Goal: Transaction & Acquisition: Book appointment/travel/reservation

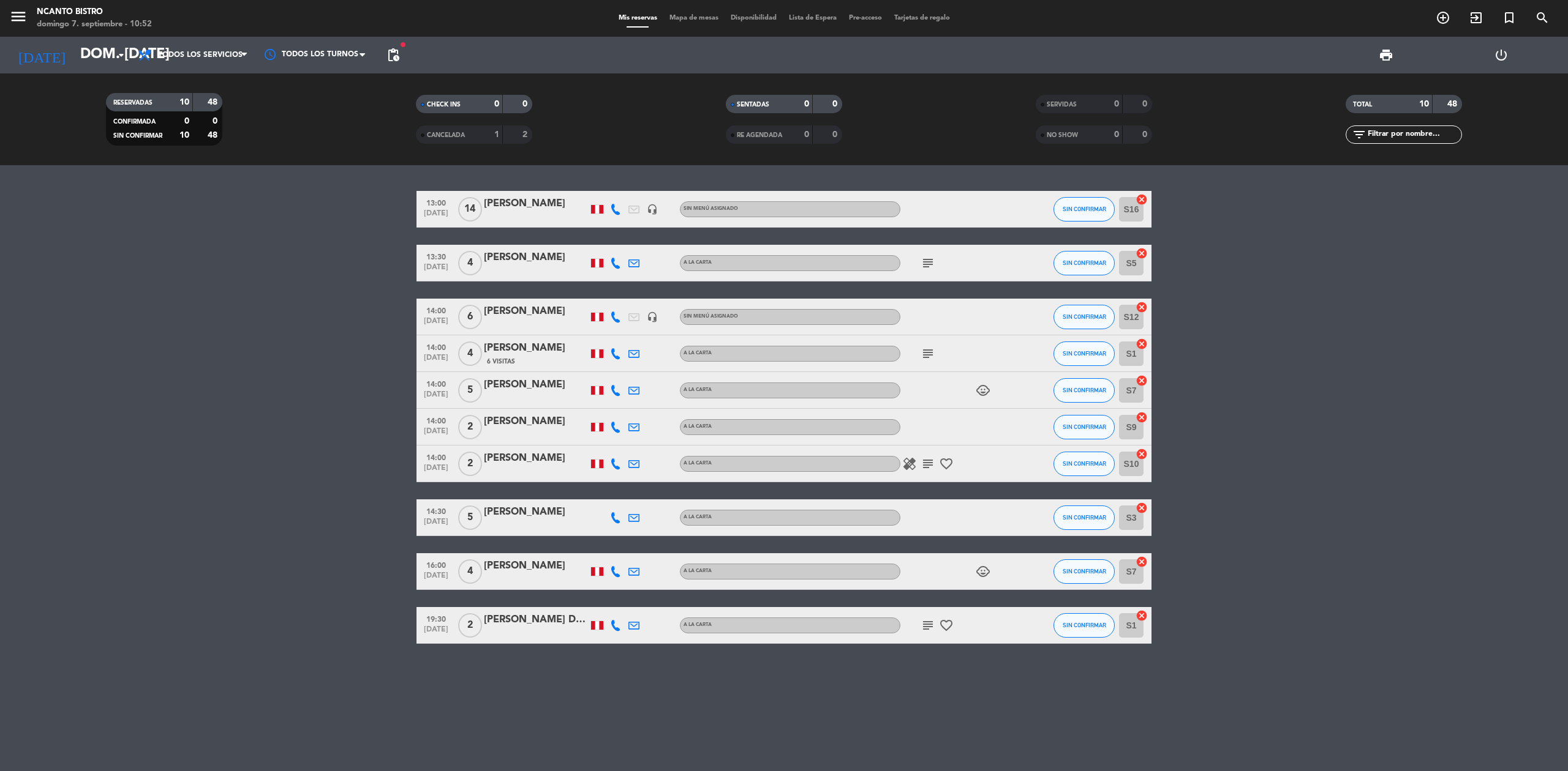
click at [929, 622] on icon "subject" at bounding box center [927, 625] width 15 height 15
click at [930, 468] on icon "subject" at bounding box center [927, 464] width 15 height 15
click at [923, 461] on icon "subject" at bounding box center [927, 464] width 15 height 15
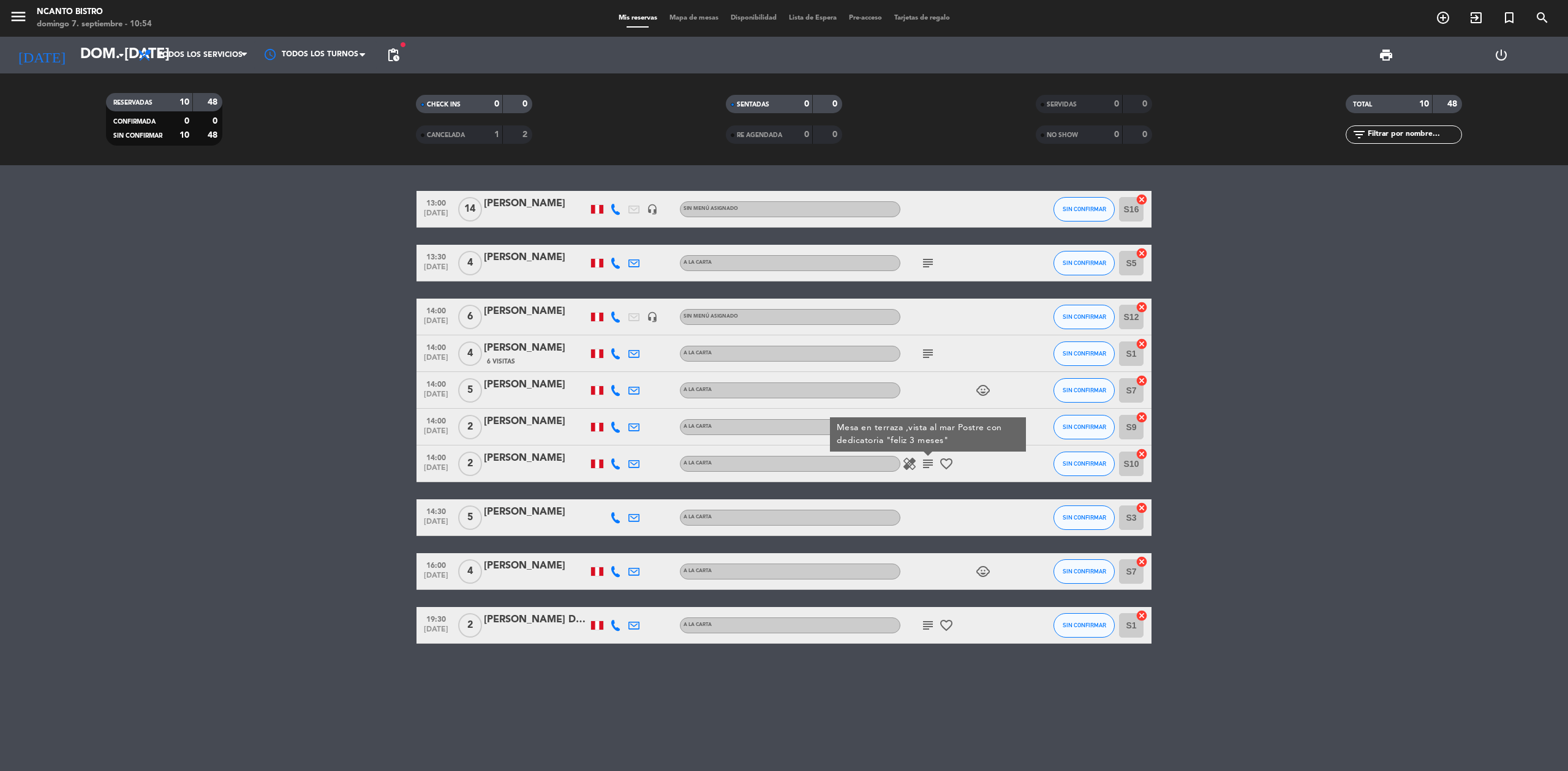
click at [926, 625] on icon "subject" at bounding box center [927, 625] width 15 height 15
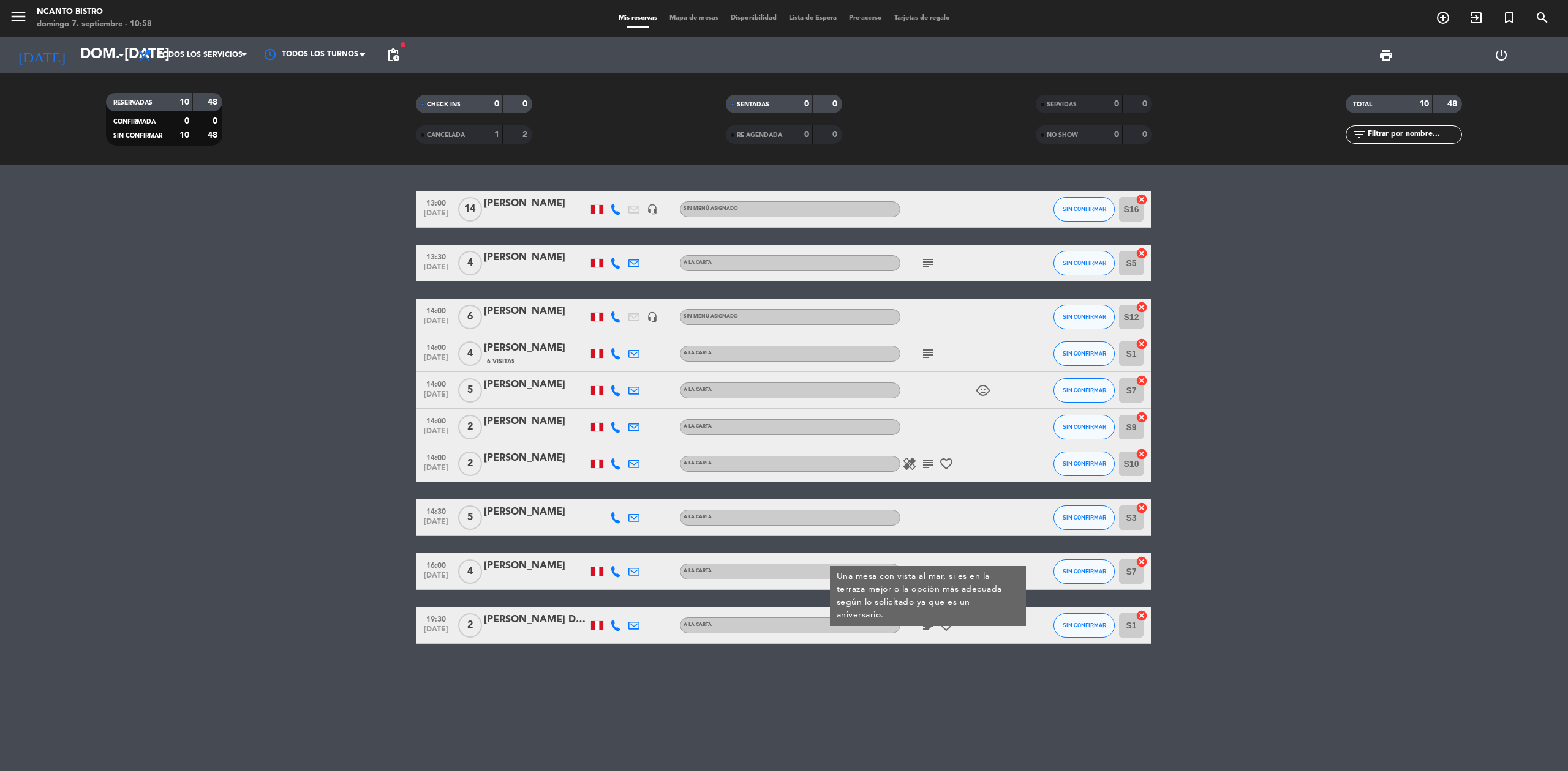
click at [758, 671] on div "13:00 [DATE] [PERSON_NAME] headset_mic Sin menú asignado SIN CONFIRMAR S16 canc…" at bounding box center [784, 468] width 1568 height 606
click at [1441, 15] on icon "add_circle_outline" at bounding box center [1442, 17] width 15 height 15
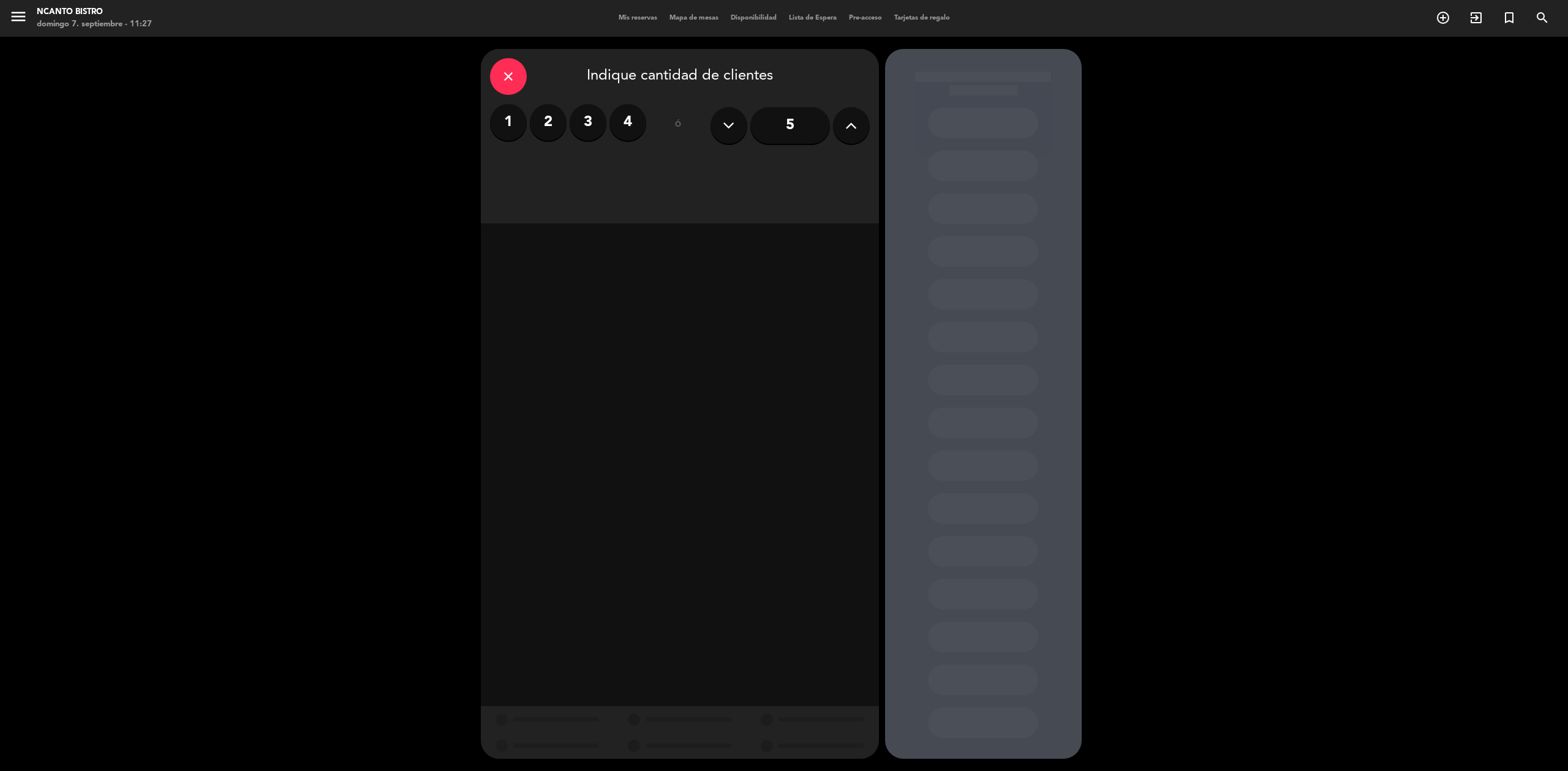
click at [774, 123] on input "5" at bounding box center [790, 126] width 80 height 37
click at [721, 158] on div "Almuerzo" at bounding box center [679, 167] width 124 height 25
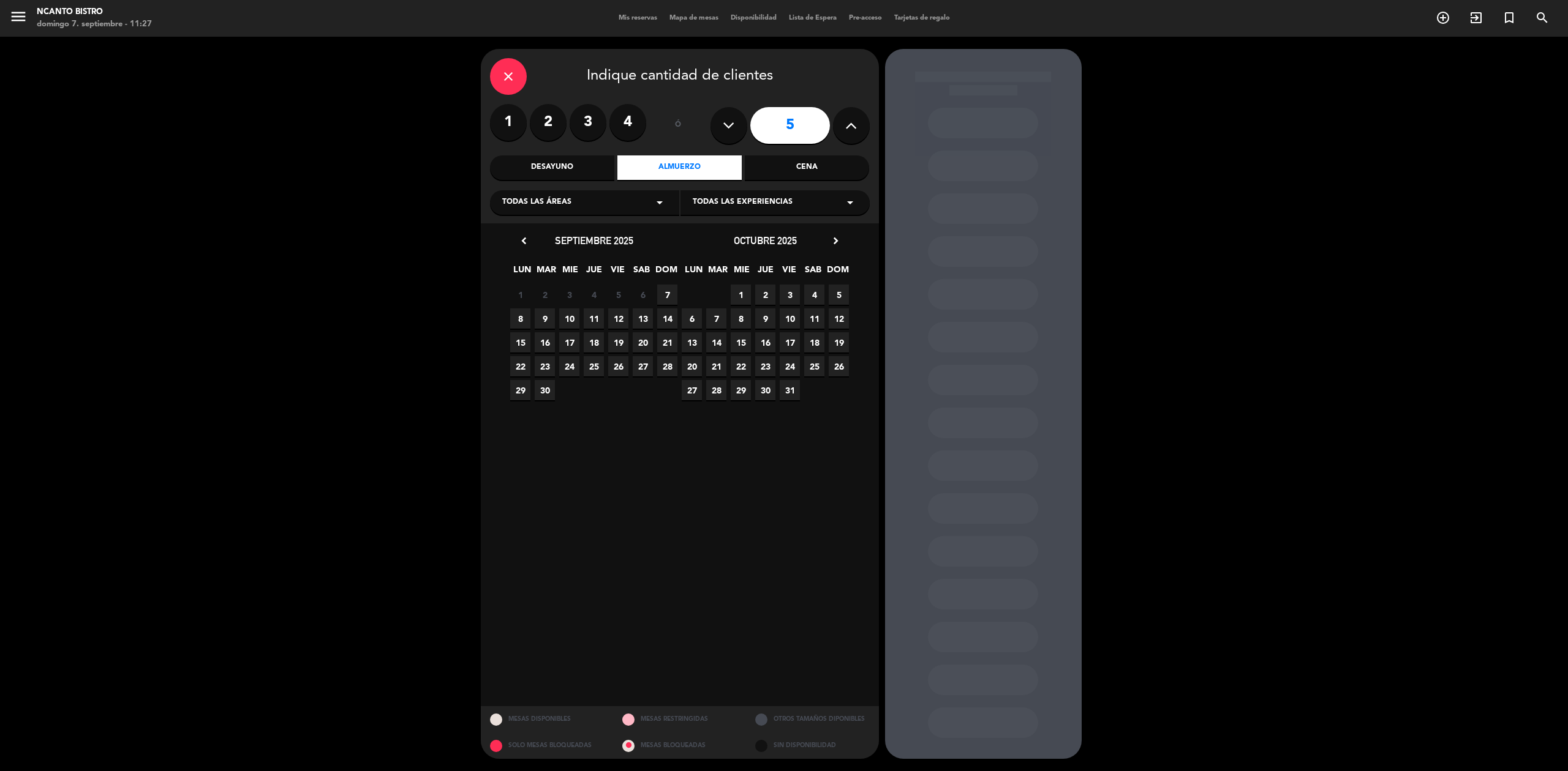
click at [666, 297] on span "7" at bounding box center [667, 295] width 20 height 20
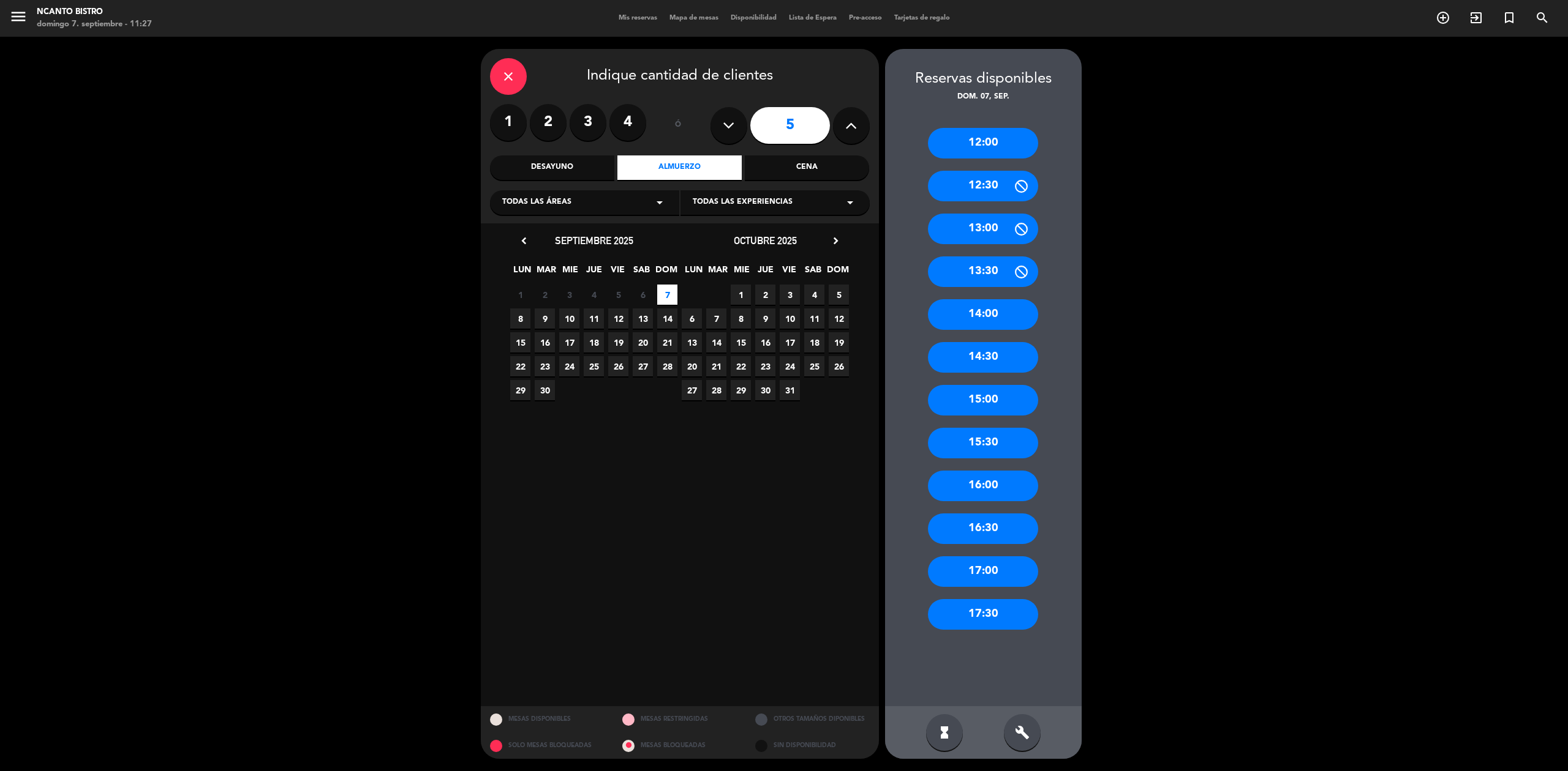
click at [516, 84] on div "close" at bounding box center [509, 76] width 37 height 37
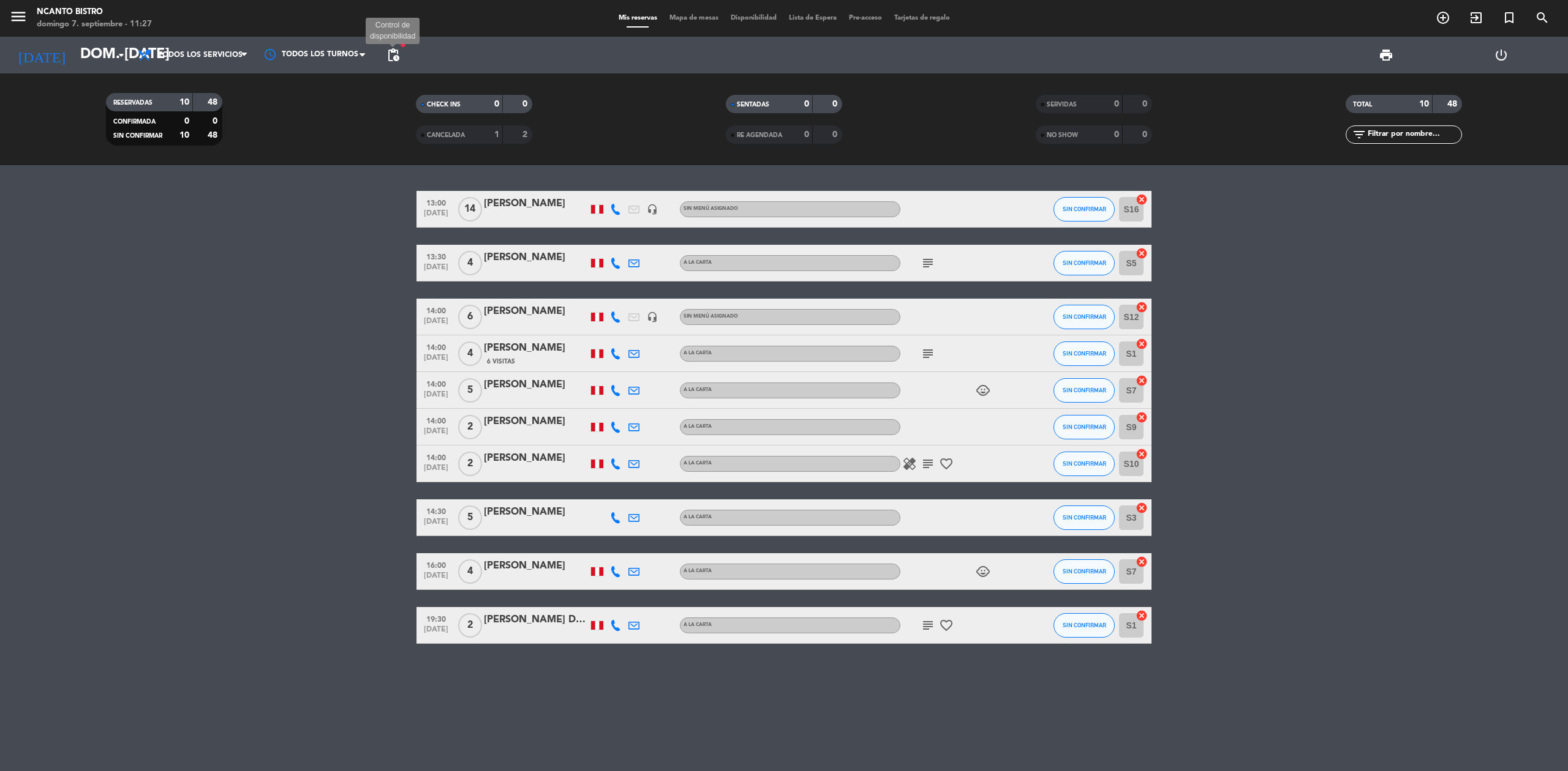
click at [398, 55] on span "pending_actions" at bounding box center [393, 55] width 15 height 15
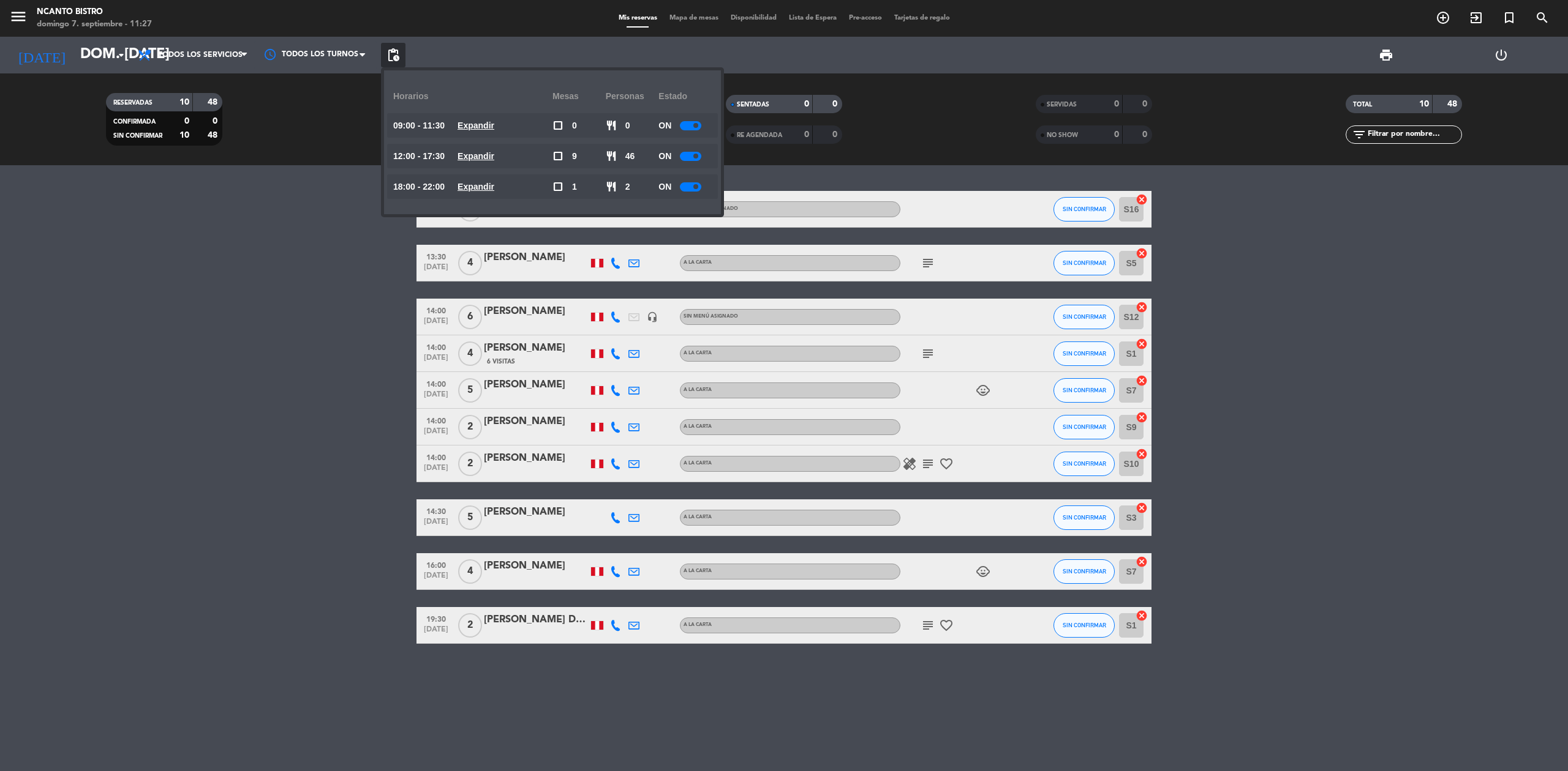
click at [1235, 495] on bookings-row "13:00 [DATE] [PERSON_NAME] headset_mic Sin menú asignado SIN CONFIRMAR S16 canc…" at bounding box center [784, 417] width 1568 height 453
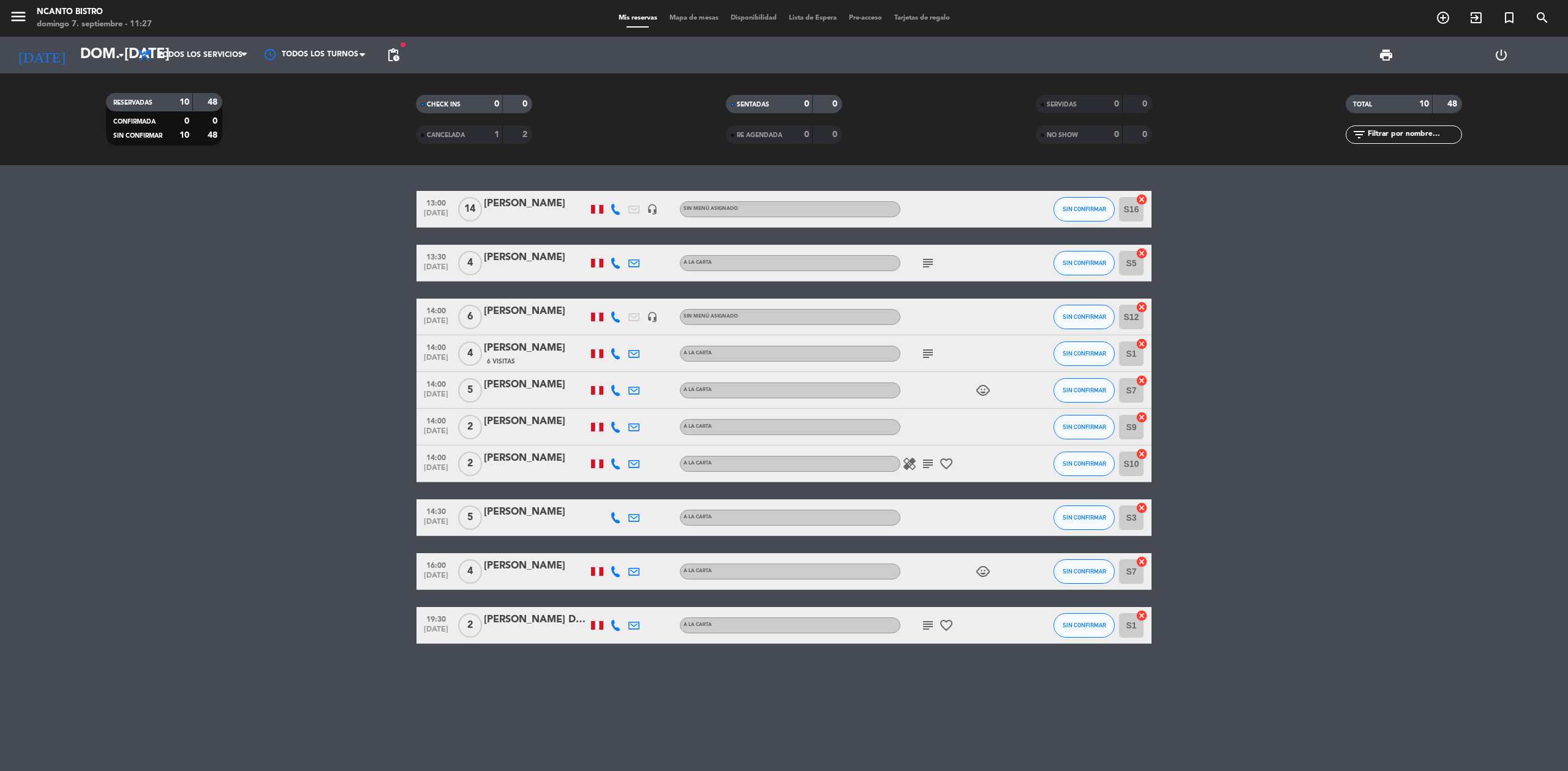
click at [401, 59] on span "pending_actions" at bounding box center [393, 56] width 25 height 25
click at [392, 56] on span "pending_actions" at bounding box center [393, 55] width 15 height 15
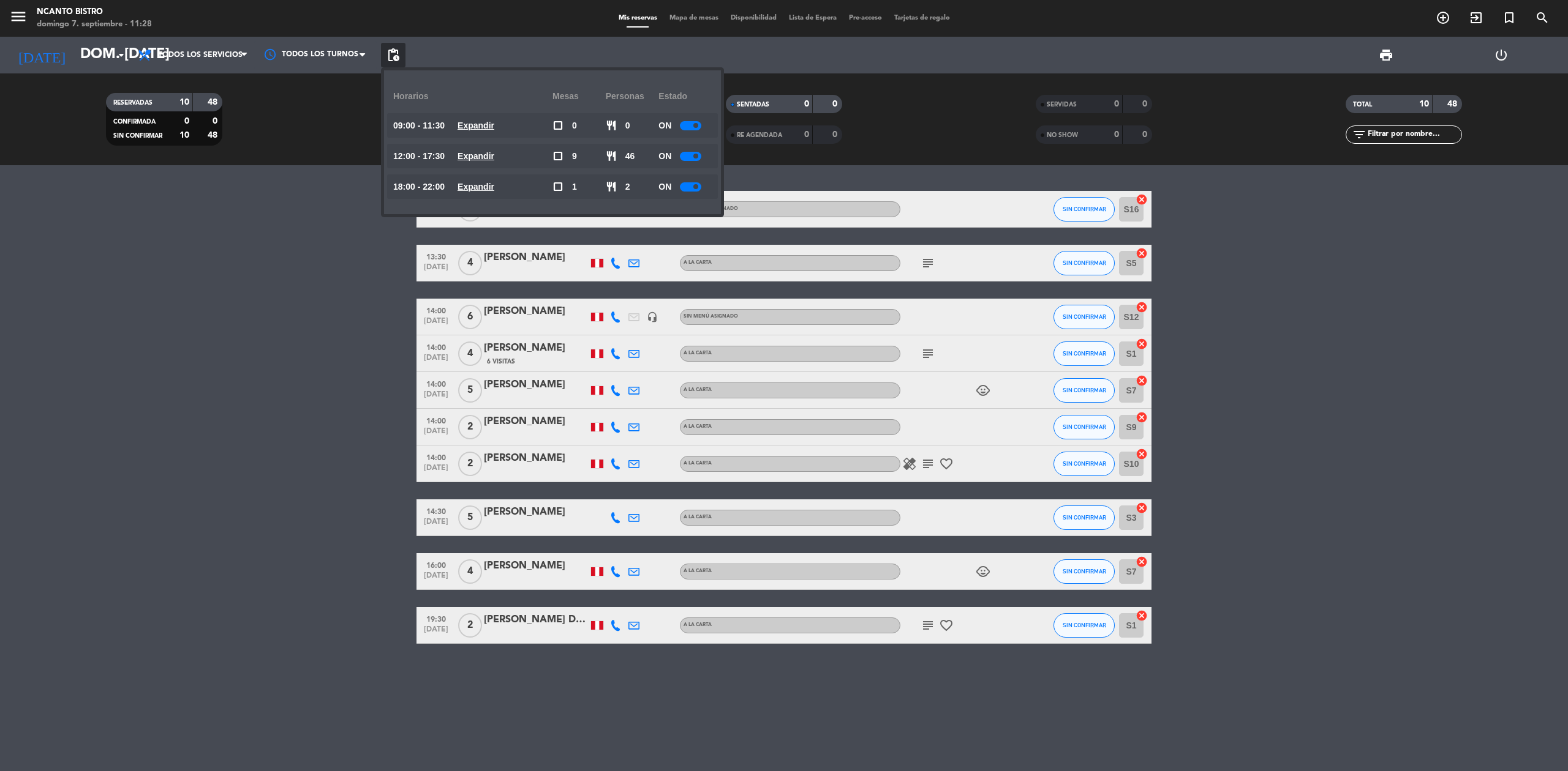
click at [679, 129] on div "ON" at bounding box center [685, 126] width 53 height 25
click at [684, 126] on div at bounding box center [690, 126] width 22 height 9
click at [684, 126] on div "OFF" at bounding box center [685, 126] width 53 height 25
click at [691, 126] on span at bounding box center [689, 125] width 5 height 5
click at [625, 117] on div "restaurant 0" at bounding box center [632, 126] width 53 height 25
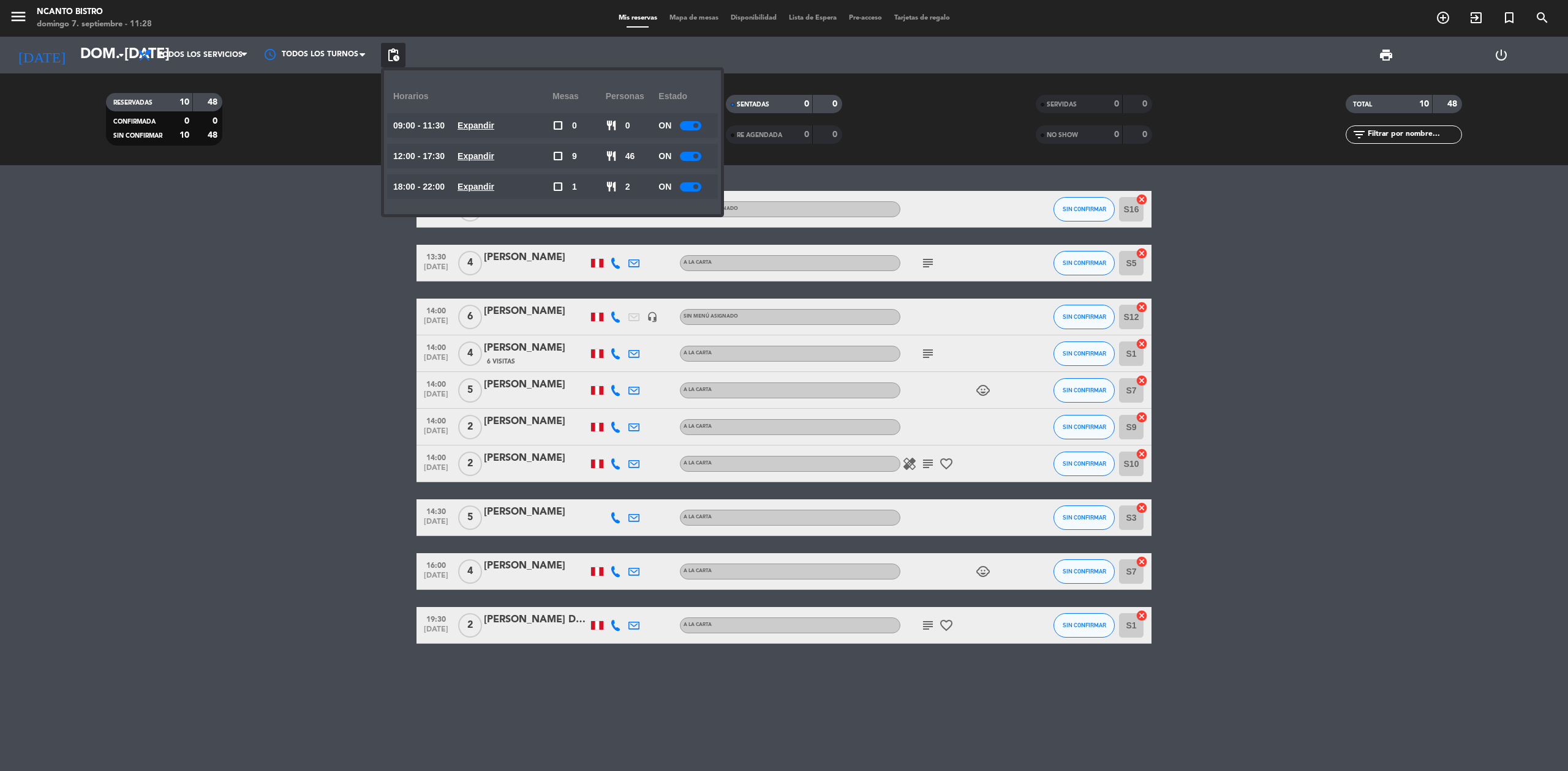
click at [488, 123] on u "Expandir" at bounding box center [476, 125] width 37 height 10
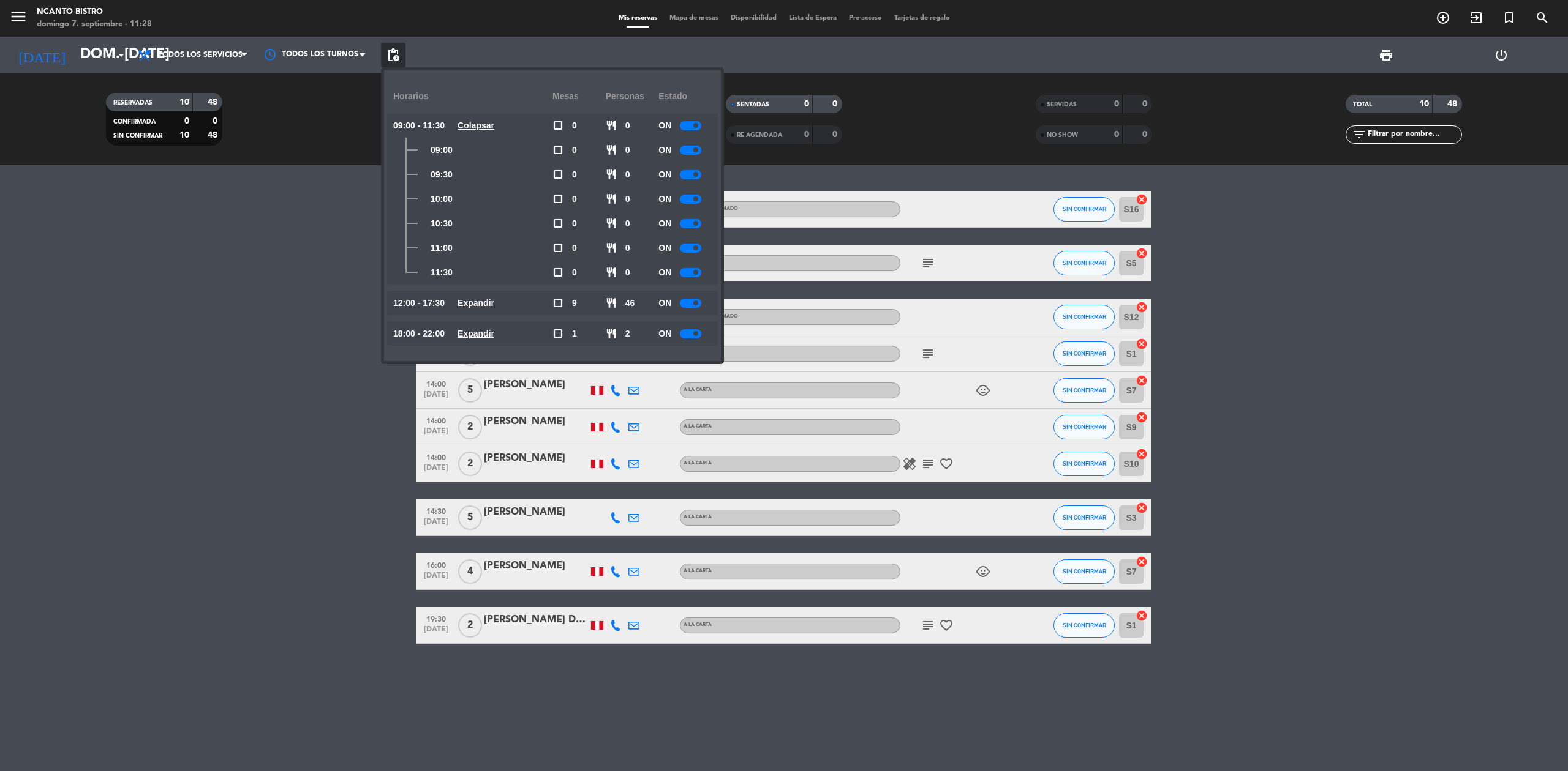
click at [481, 306] on u "Expandir" at bounding box center [476, 303] width 37 height 10
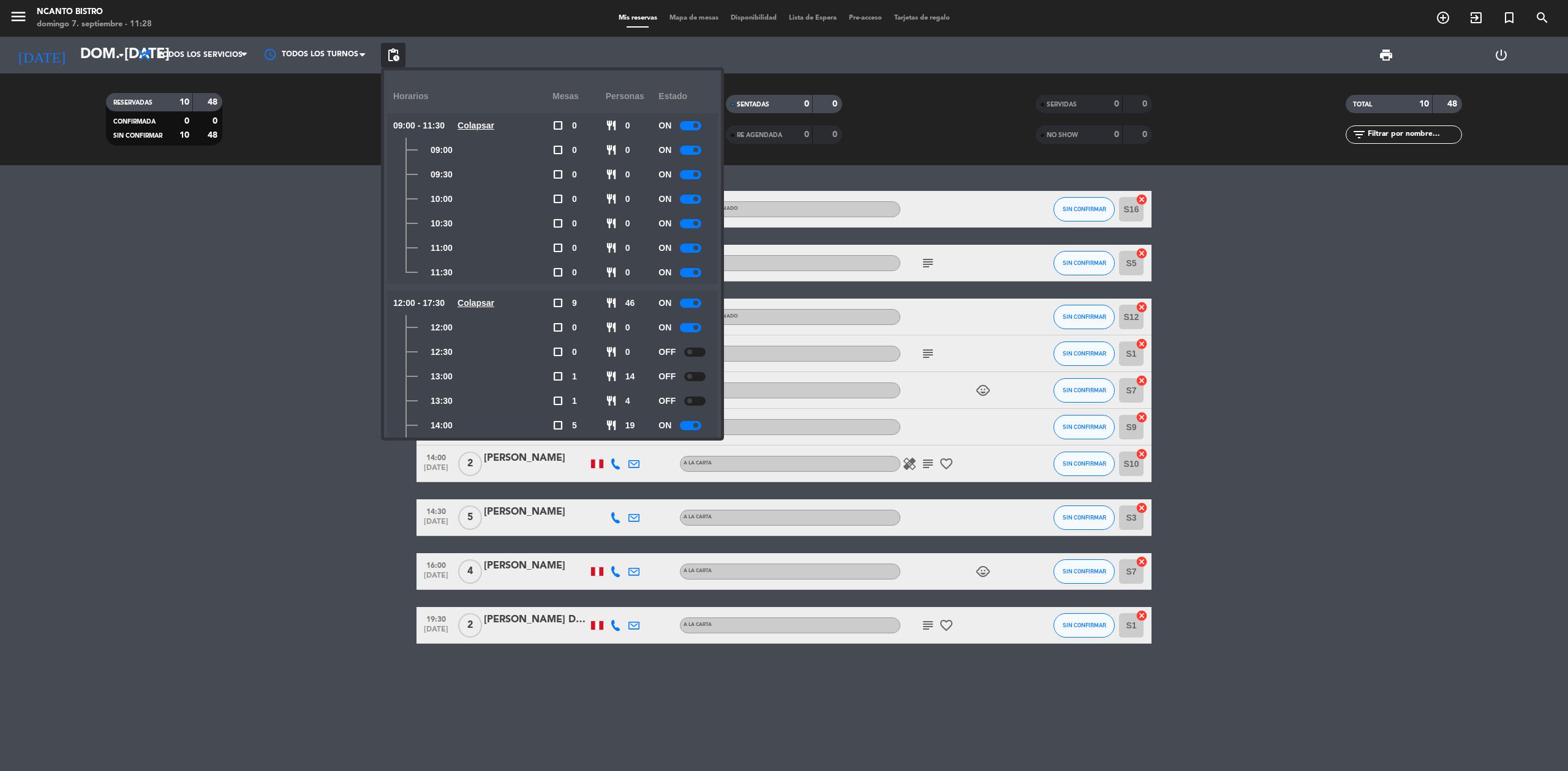
click at [691, 353] on span at bounding box center [689, 352] width 5 height 5
click at [395, 49] on span "pending_actions" at bounding box center [393, 55] width 15 height 15
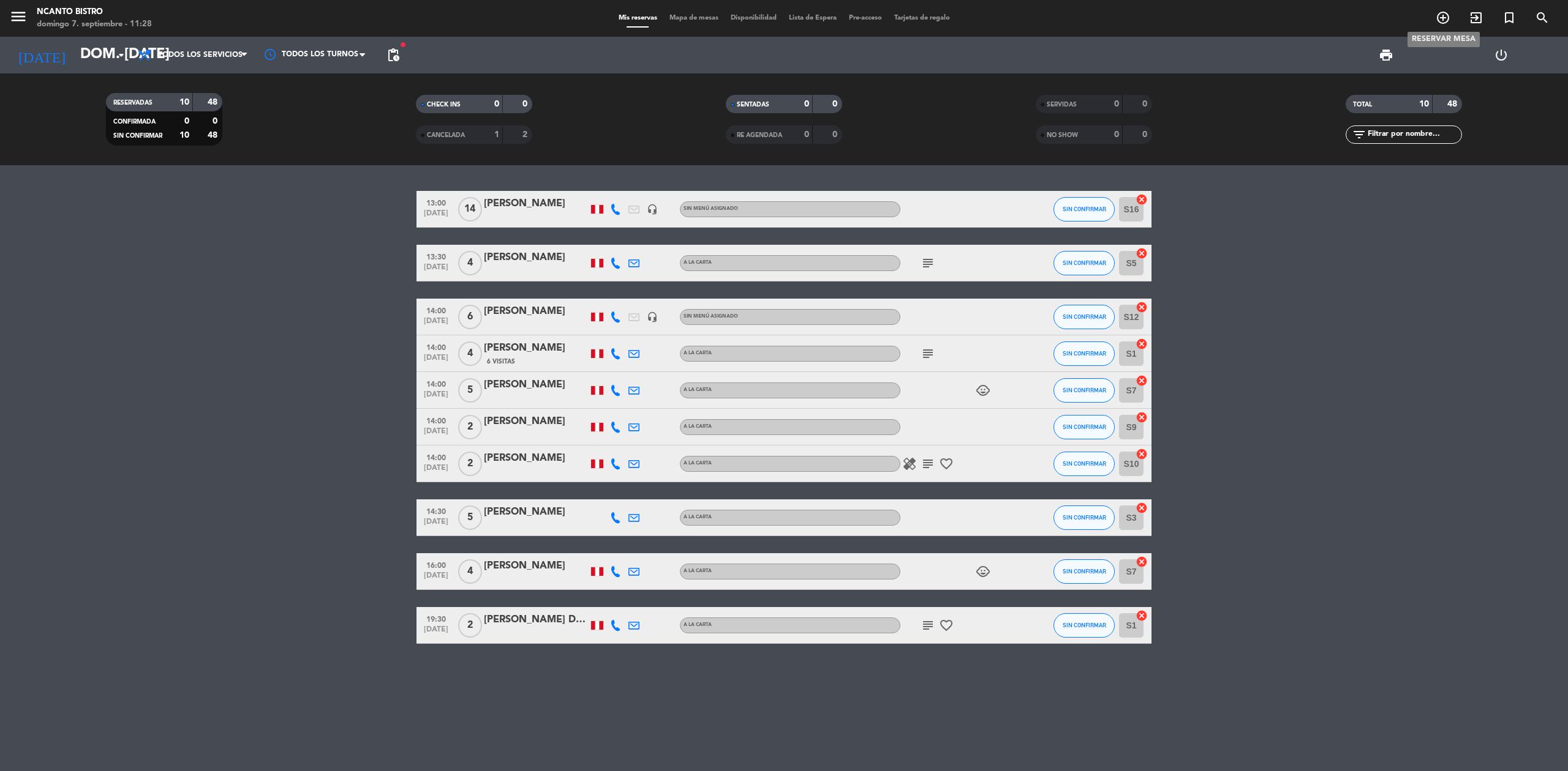
click at [1439, 22] on icon "add_circle_outline" at bounding box center [1442, 17] width 15 height 15
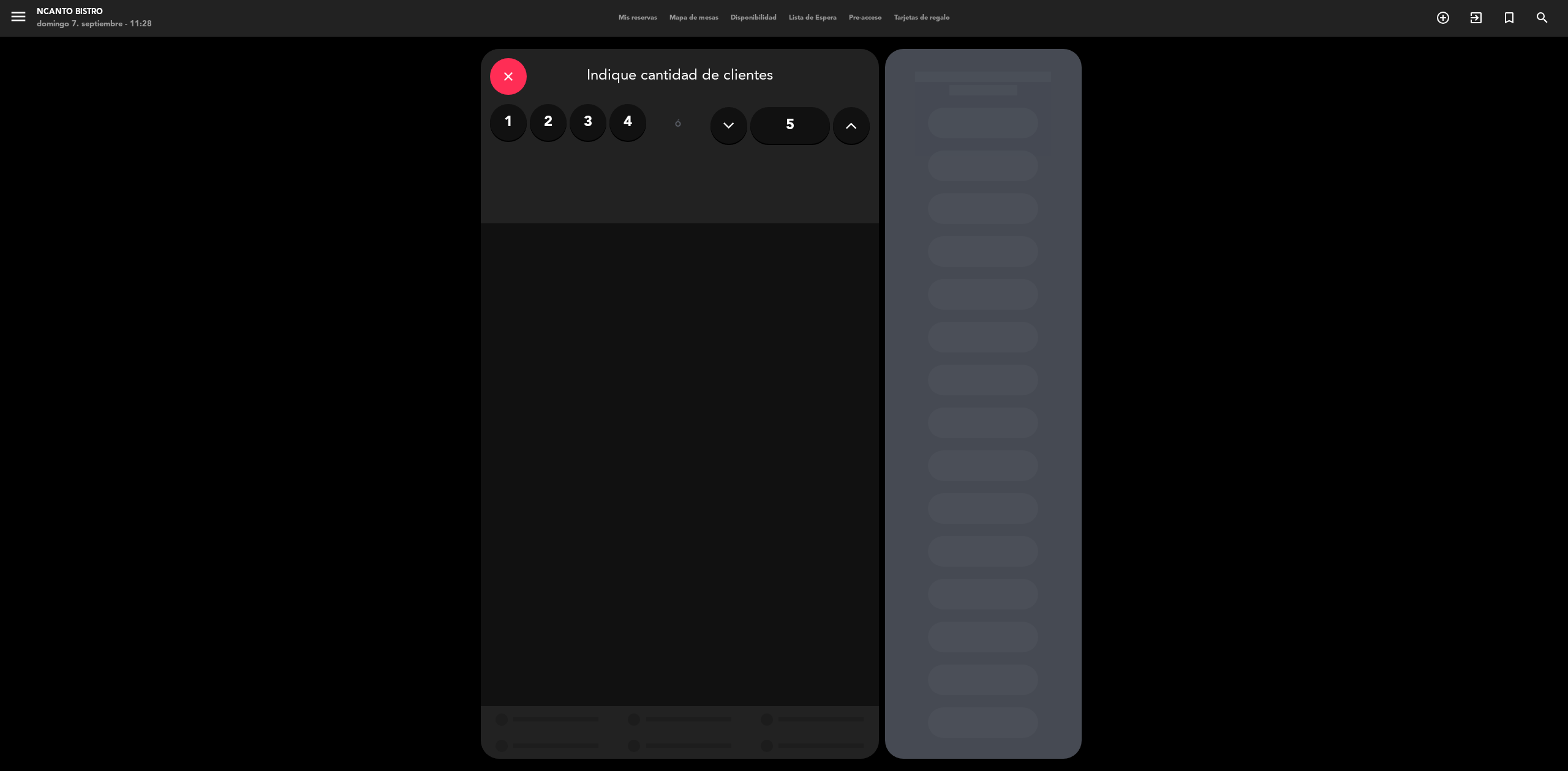
click at [777, 127] on input "5" at bounding box center [790, 126] width 80 height 37
click at [654, 164] on div "Almuerzo" at bounding box center [679, 167] width 124 height 25
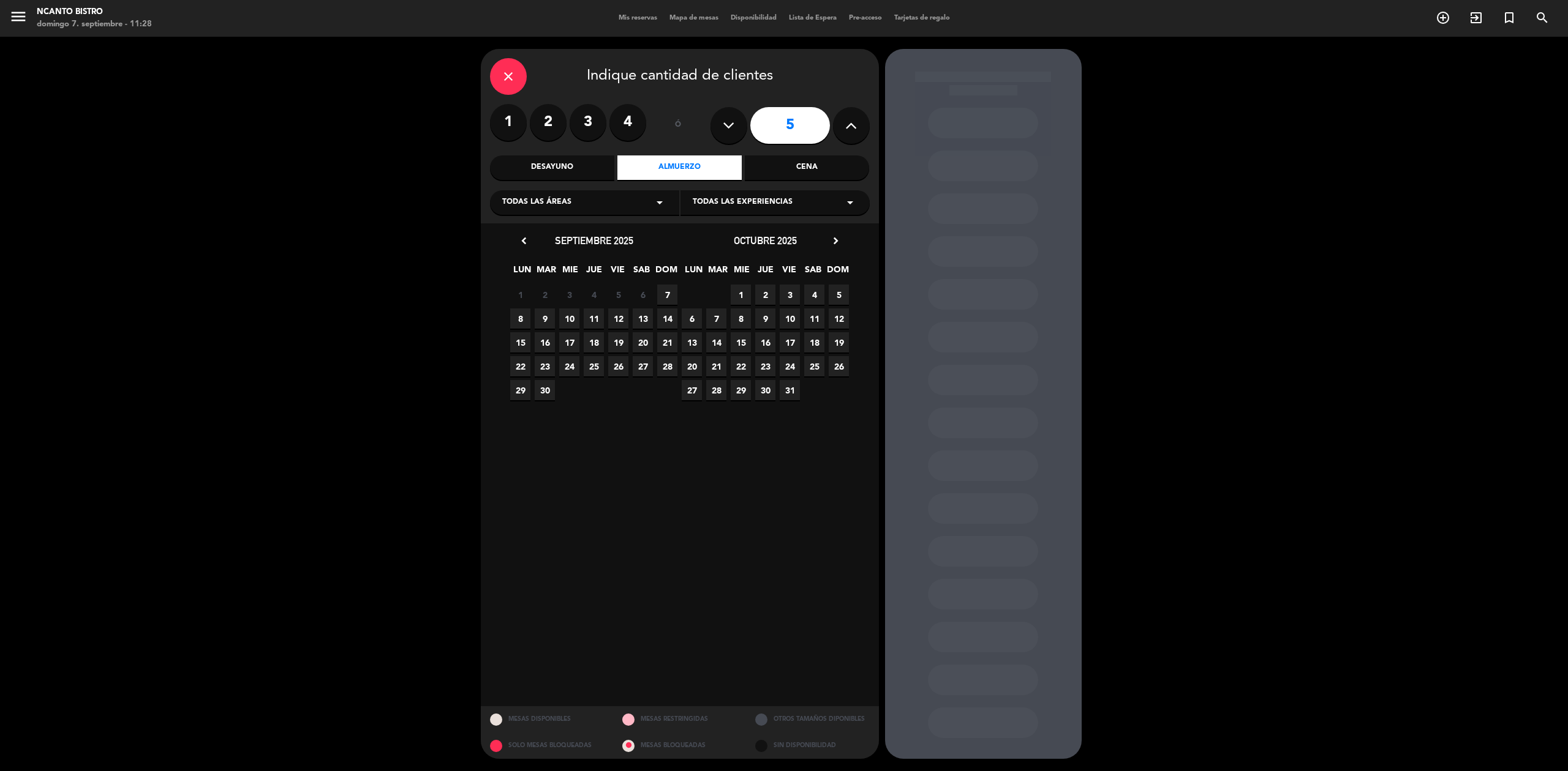
click at [679, 295] on div "chevron_left septiembre 2025 LUN MAR [PERSON_NAME] VIE SAB DOM 1 2 3 4 5 6 7 8 …" at bounding box center [679, 317] width 343 height 170
click at [670, 295] on span "7" at bounding box center [667, 295] width 20 height 20
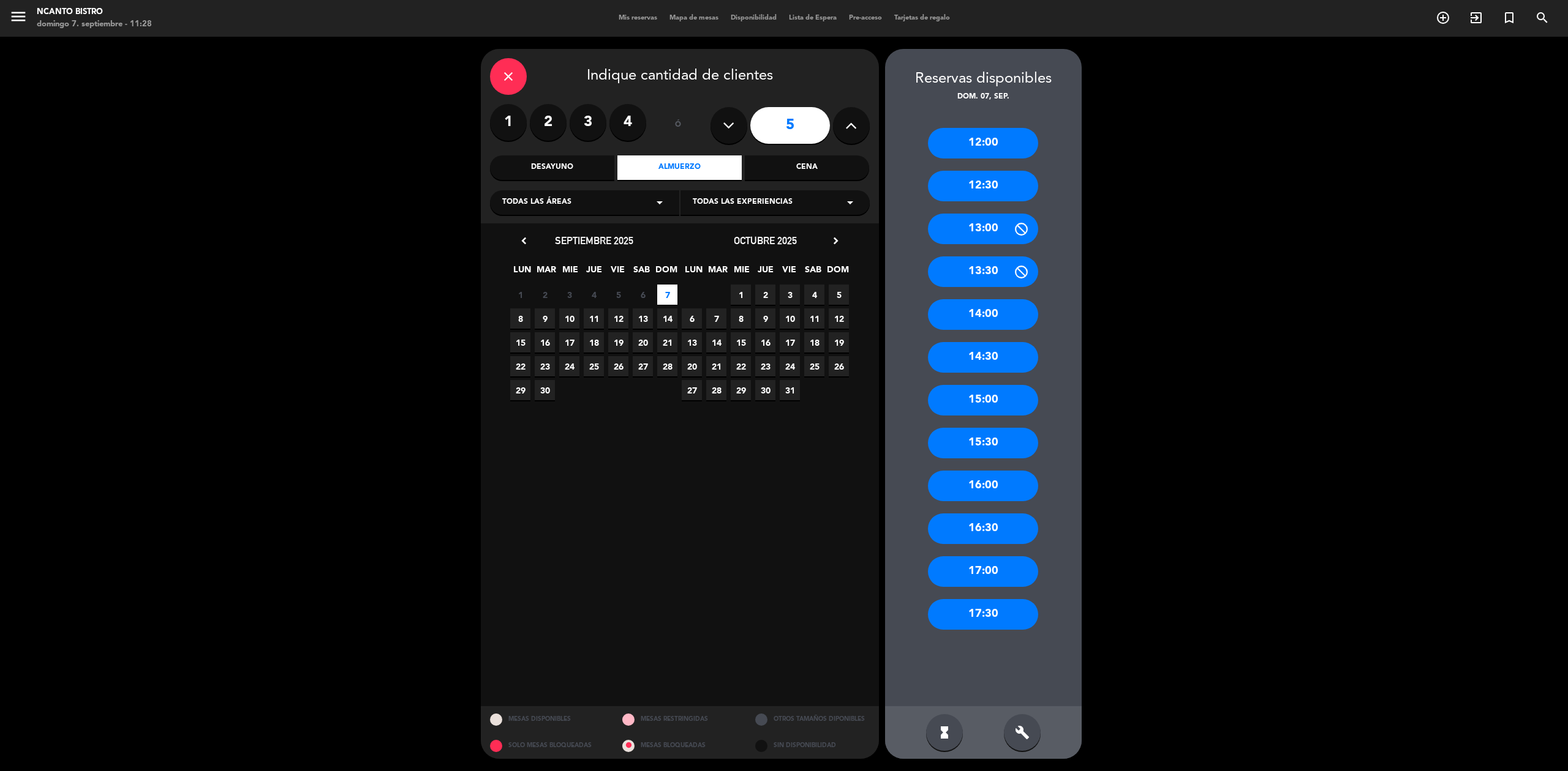
click at [985, 190] on div "12:30" at bounding box center [983, 186] width 110 height 31
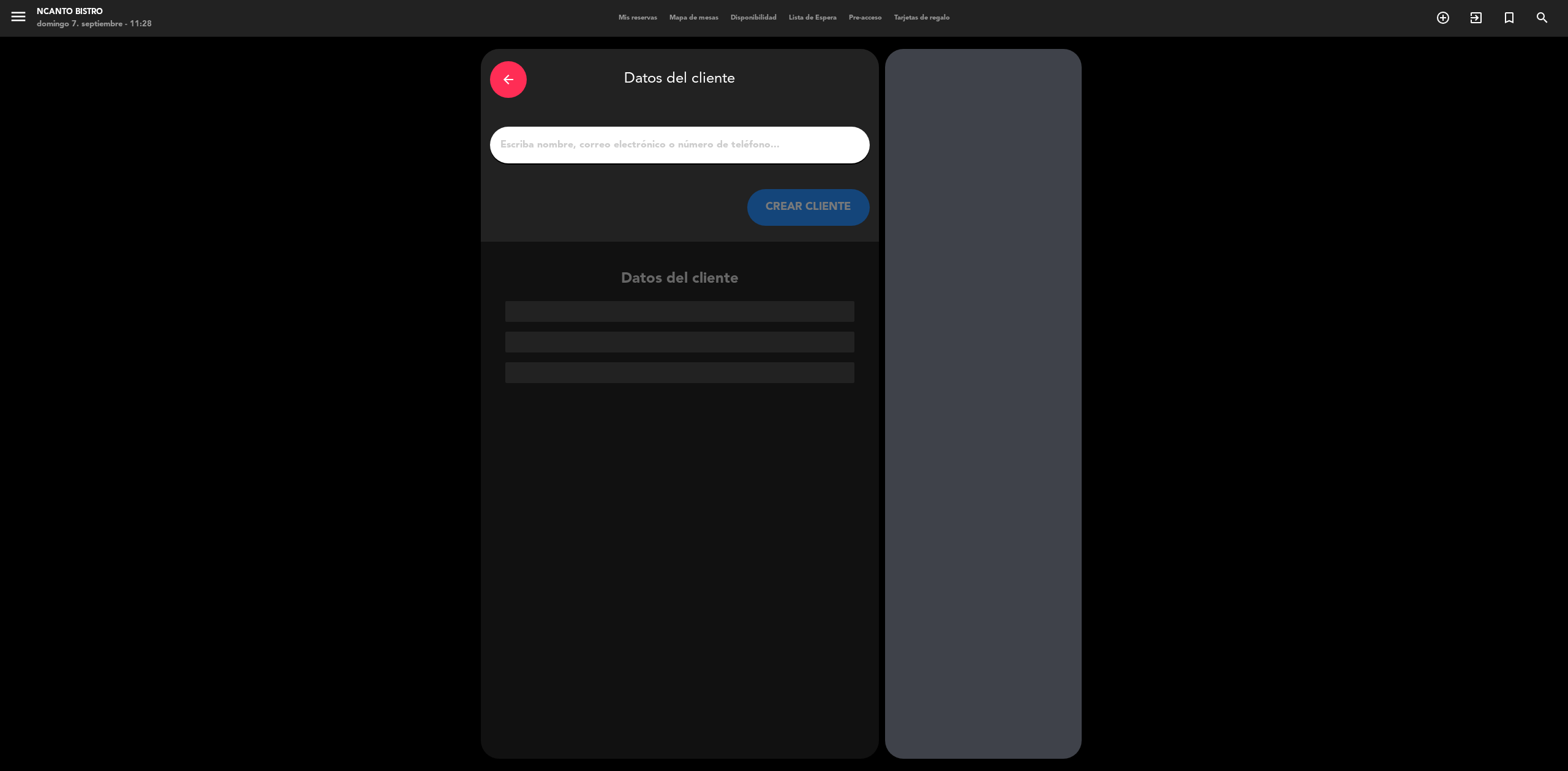
click at [660, 137] on input "1" at bounding box center [679, 145] width 361 height 17
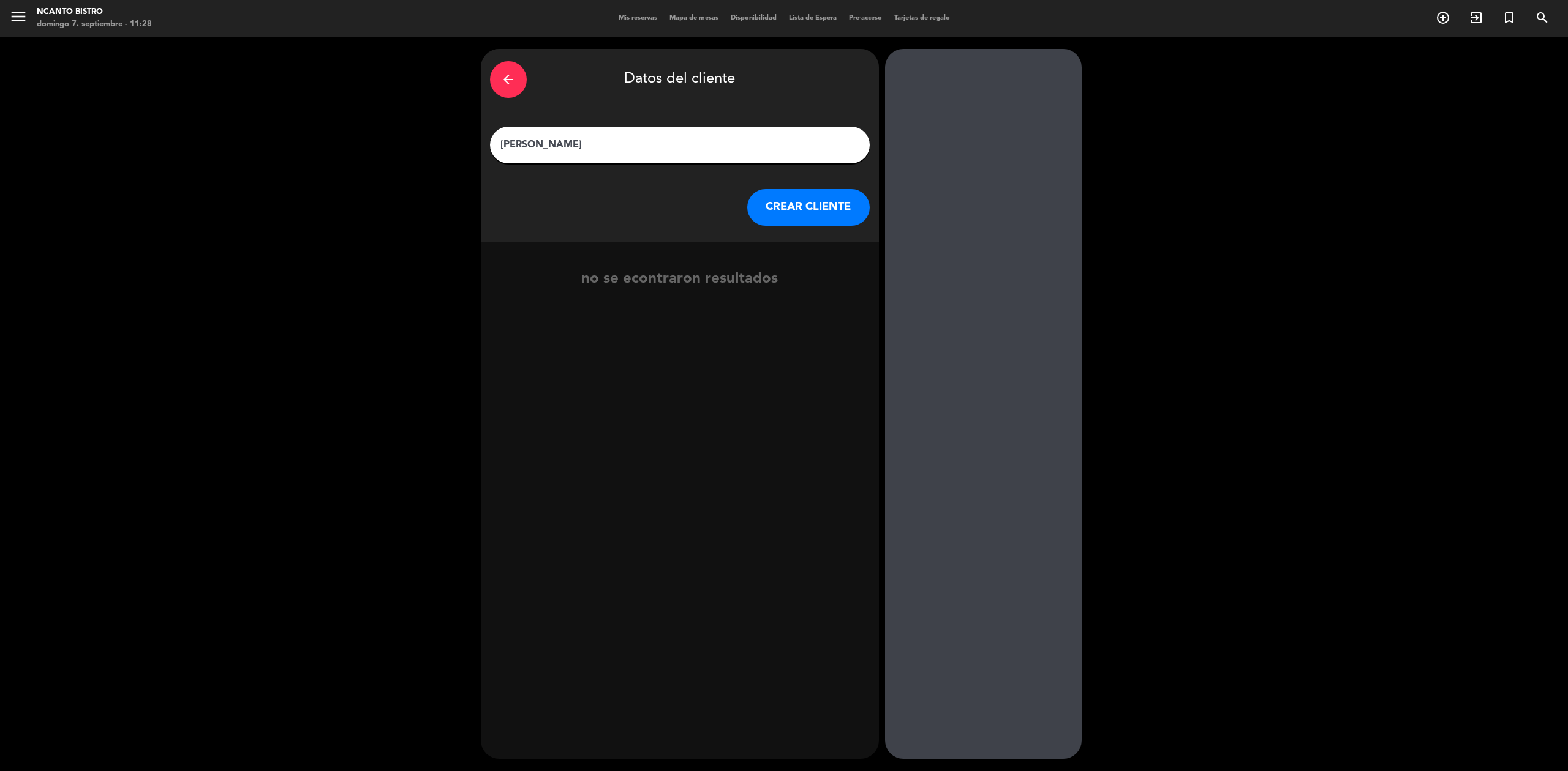
type input "[PERSON_NAME]"
click at [799, 200] on button "CREAR CLIENTE" at bounding box center [808, 208] width 123 height 37
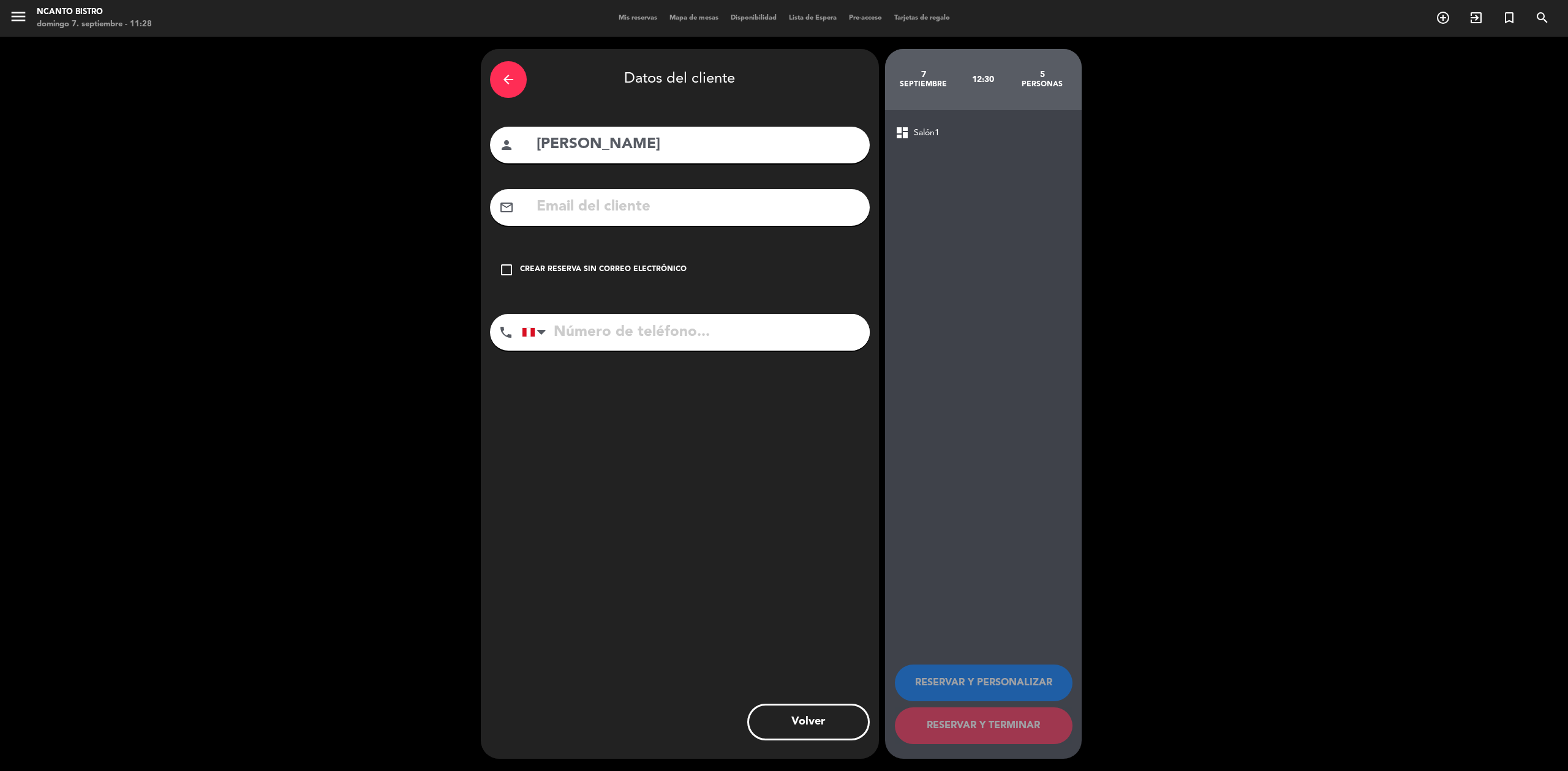
click at [635, 329] on input "tel" at bounding box center [696, 333] width 348 height 37
type input "931388942"
click at [508, 268] on icon "check_box_outline_blank" at bounding box center [506, 269] width 15 height 15
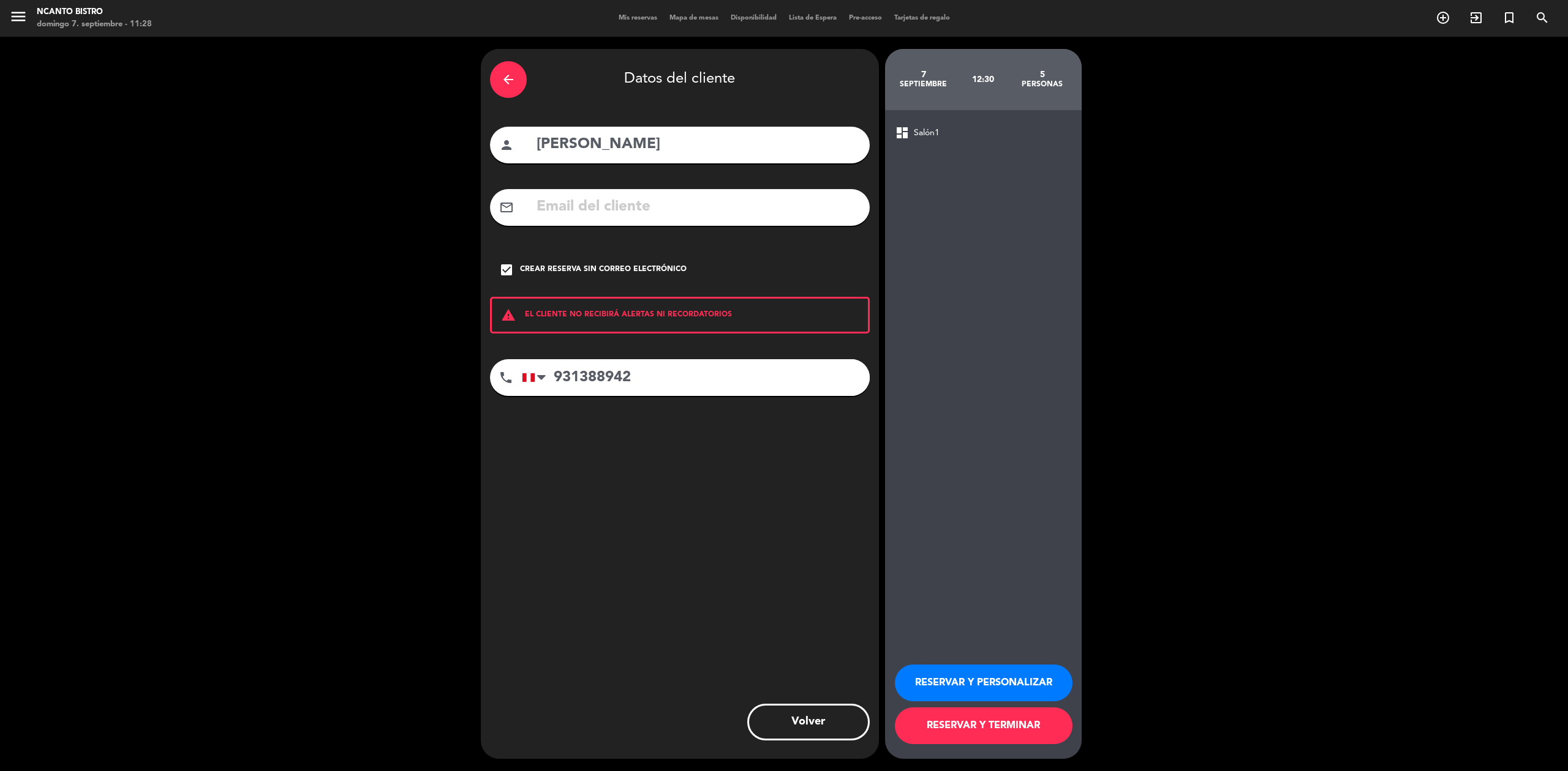
click at [1023, 730] on button "RESERVAR Y TERMINAR" at bounding box center [984, 726] width 178 height 37
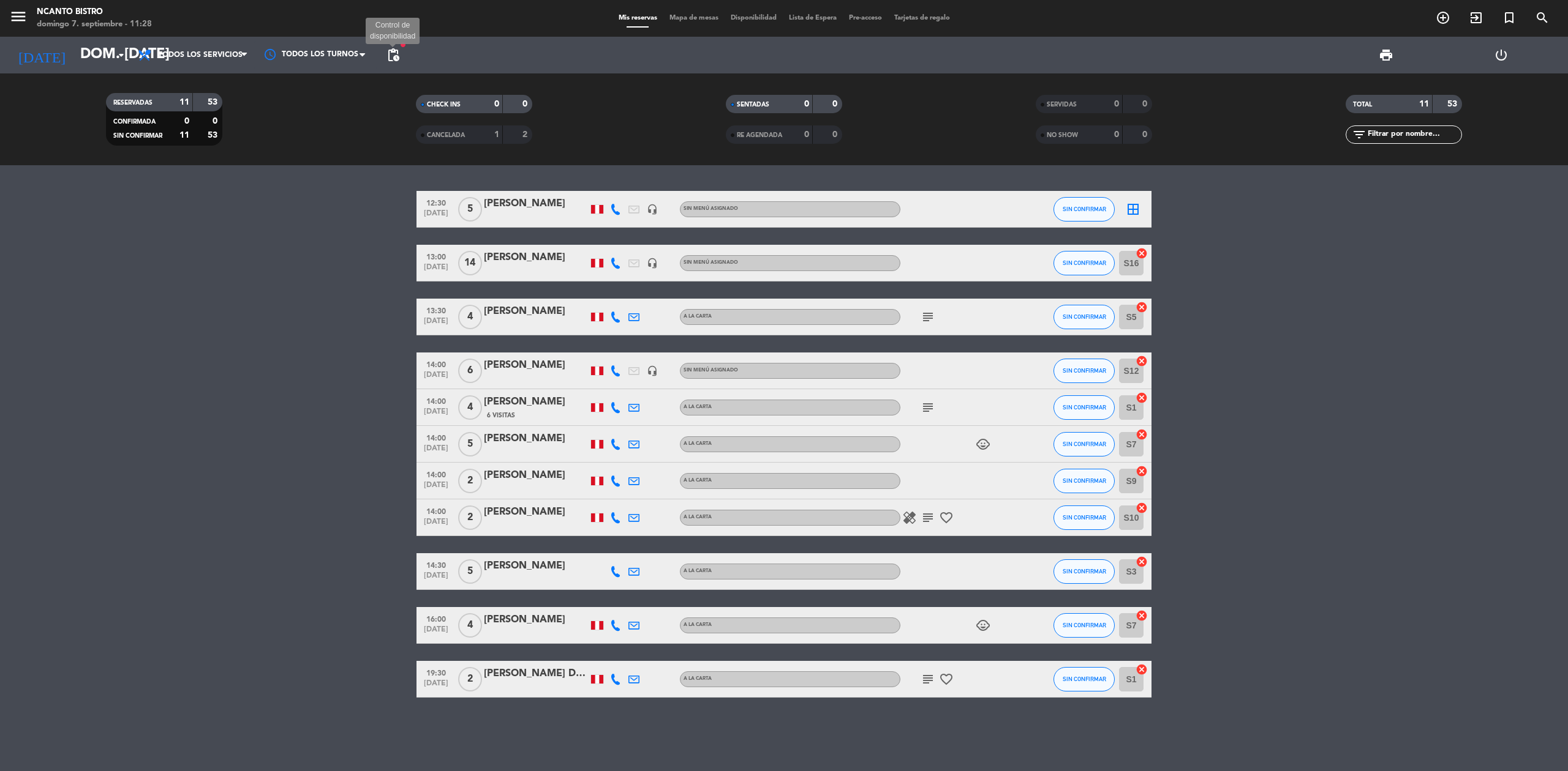
click at [395, 61] on span "pending_actions" at bounding box center [393, 55] width 15 height 15
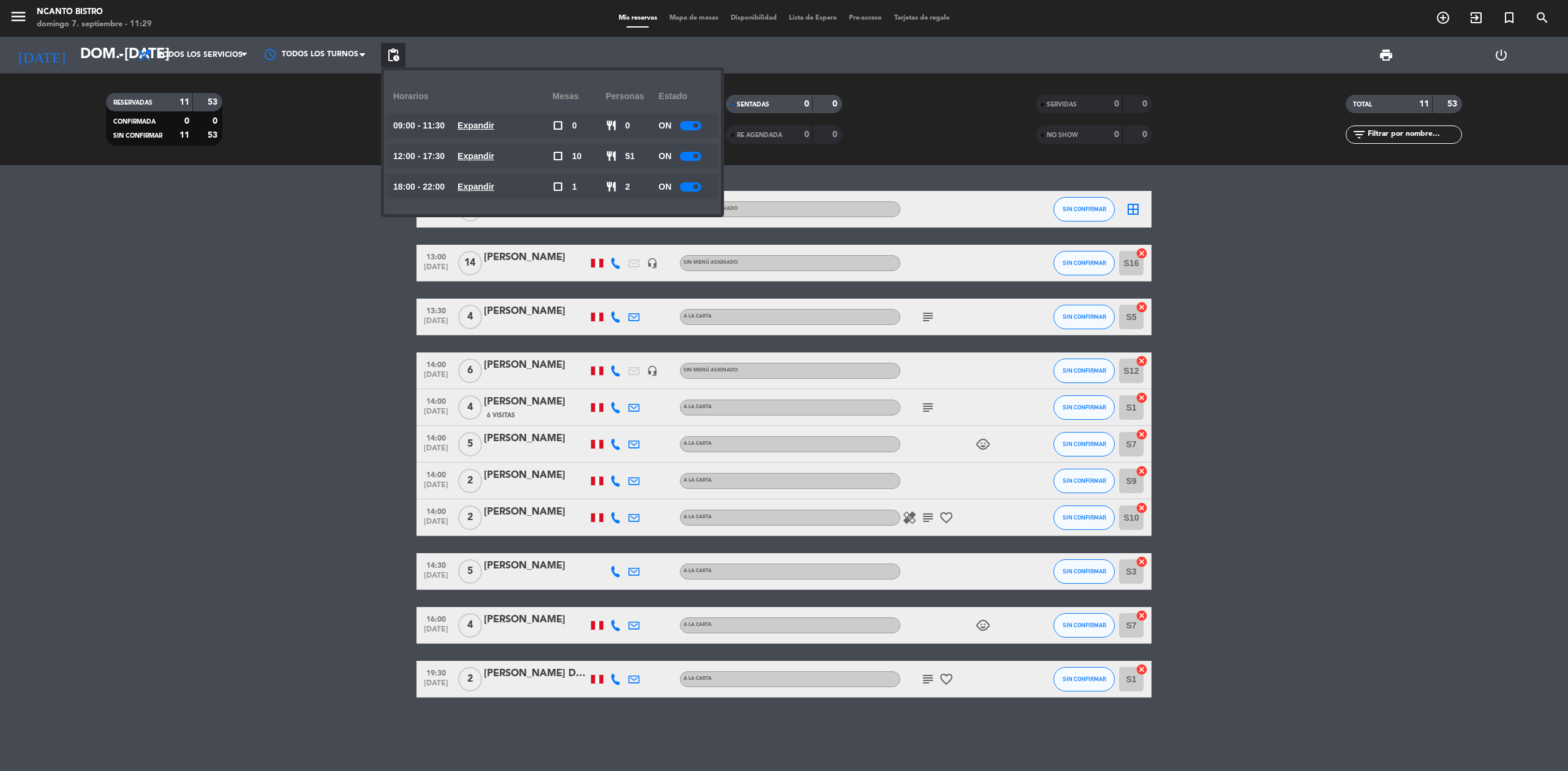
click at [493, 190] on u "Expandir" at bounding box center [476, 187] width 37 height 10
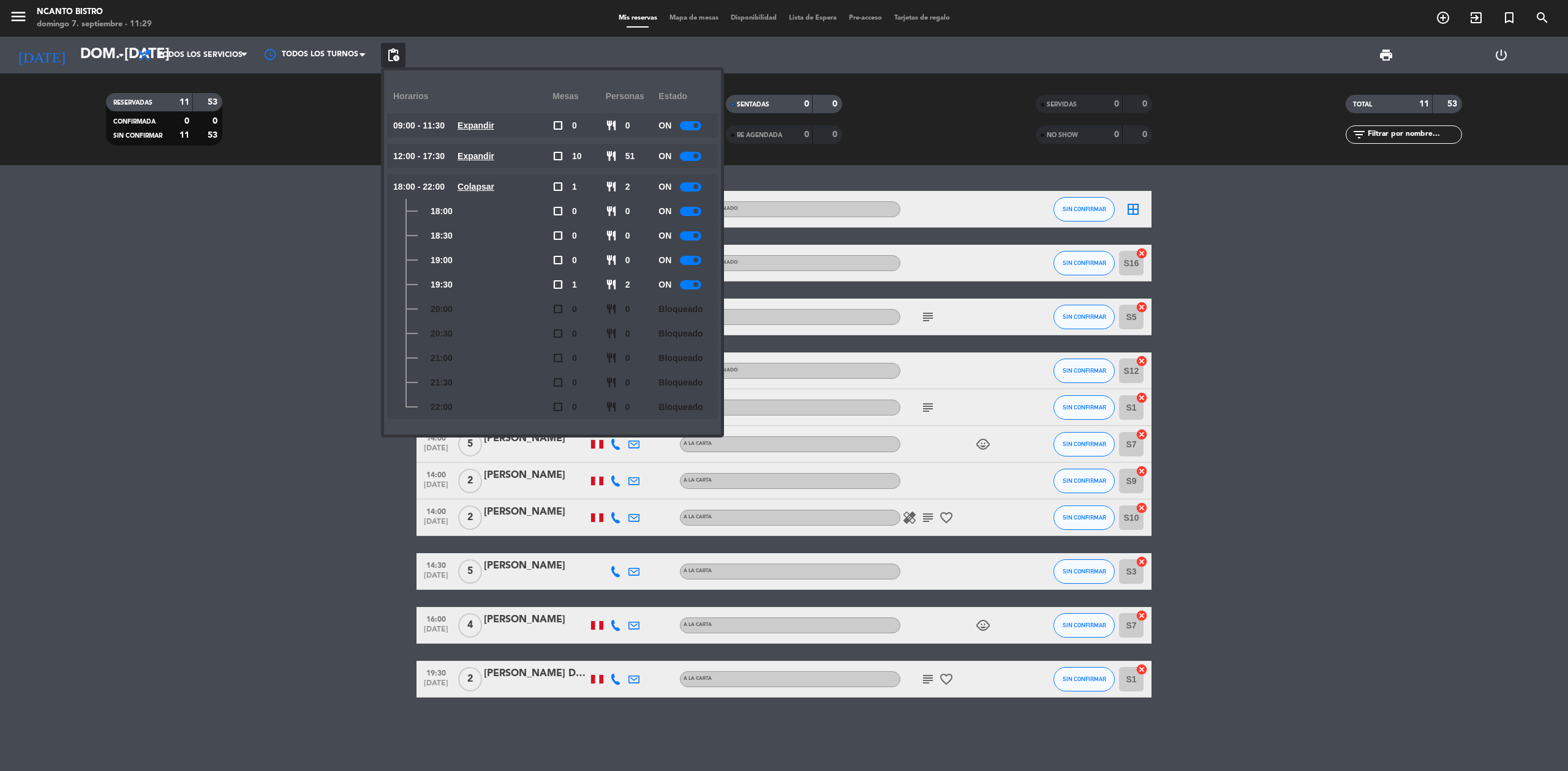
click at [478, 155] on u "Expandir" at bounding box center [476, 156] width 37 height 10
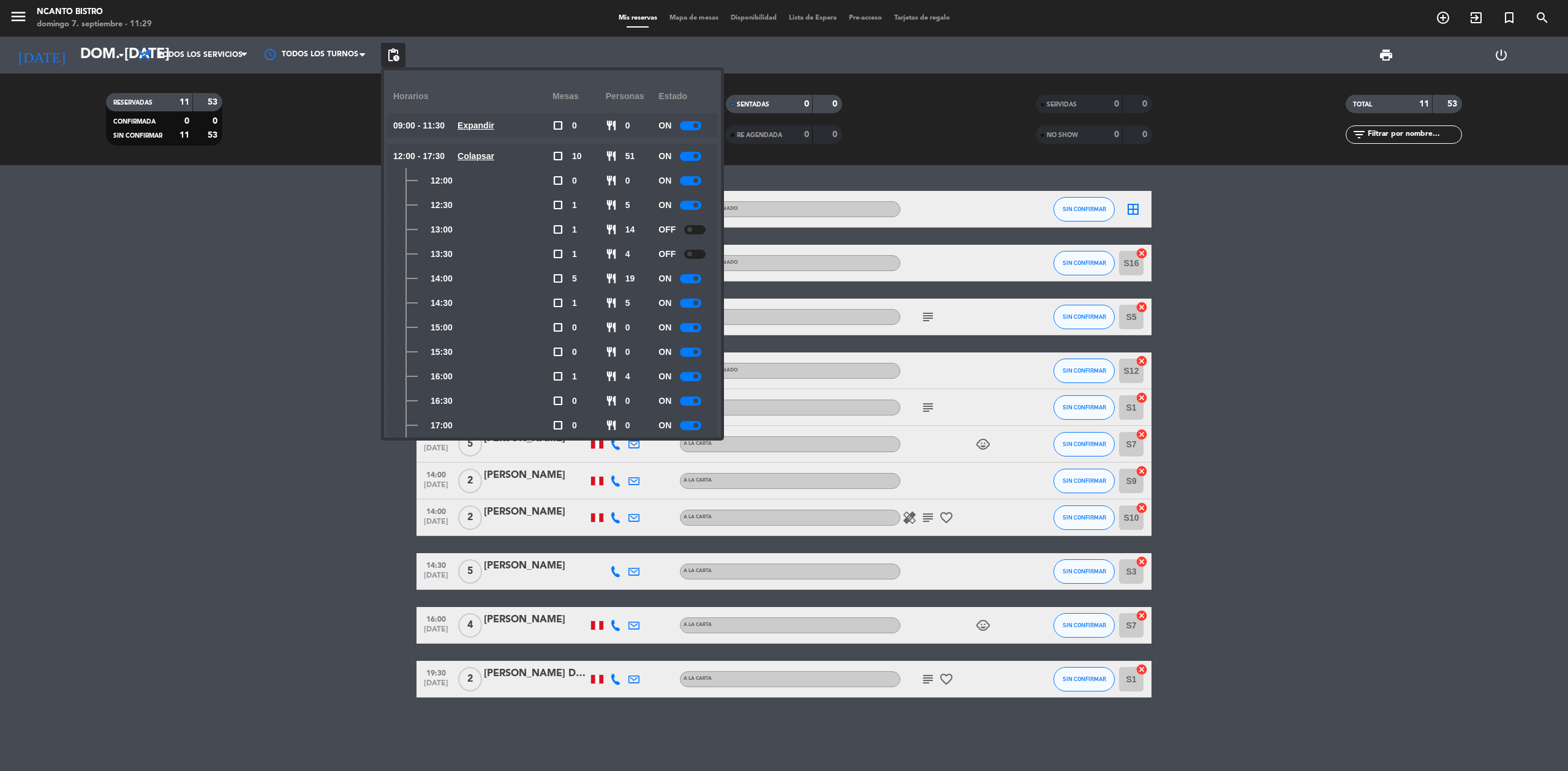
click at [685, 206] on div at bounding box center [690, 205] width 22 height 9
click at [395, 56] on span "pending_actions" at bounding box center [393, 55] width 15 height 15
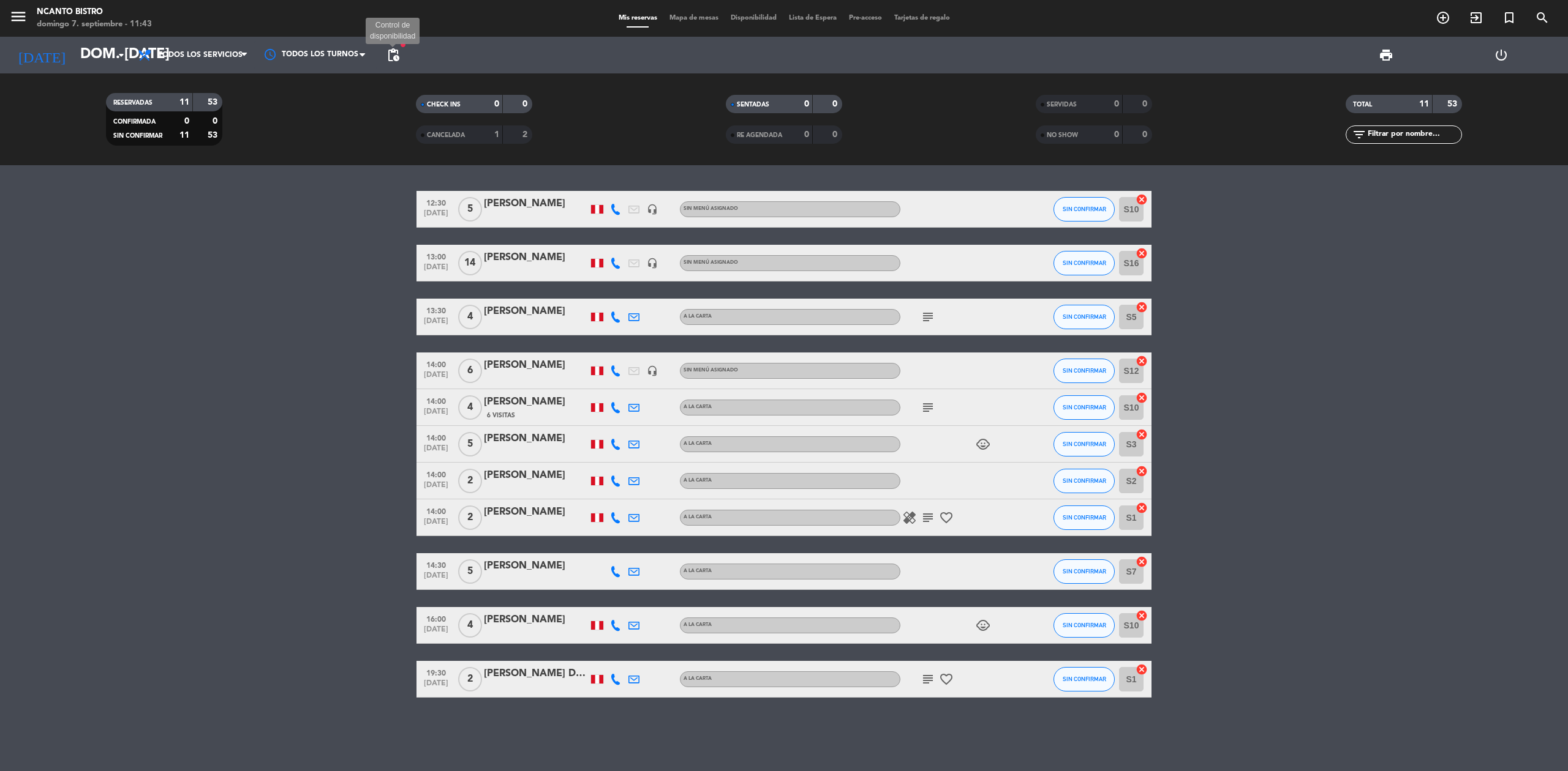
click at [392, 57] on span "pending_actions" at bounding box center [393, 55] width 15 height 15
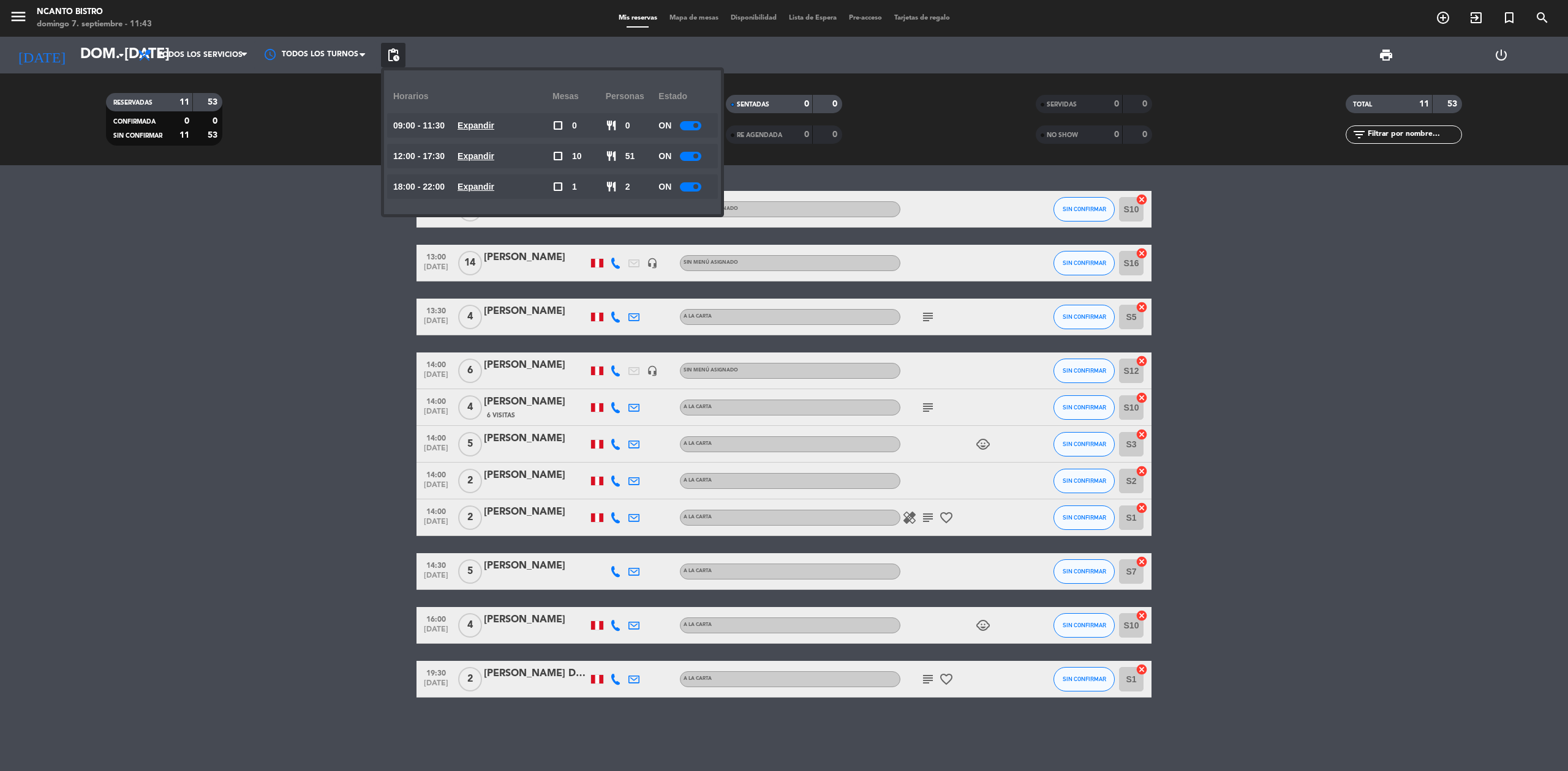
click at [481, 158] on u "Expandir" at bounding box center [476, 156] width 37 height 10
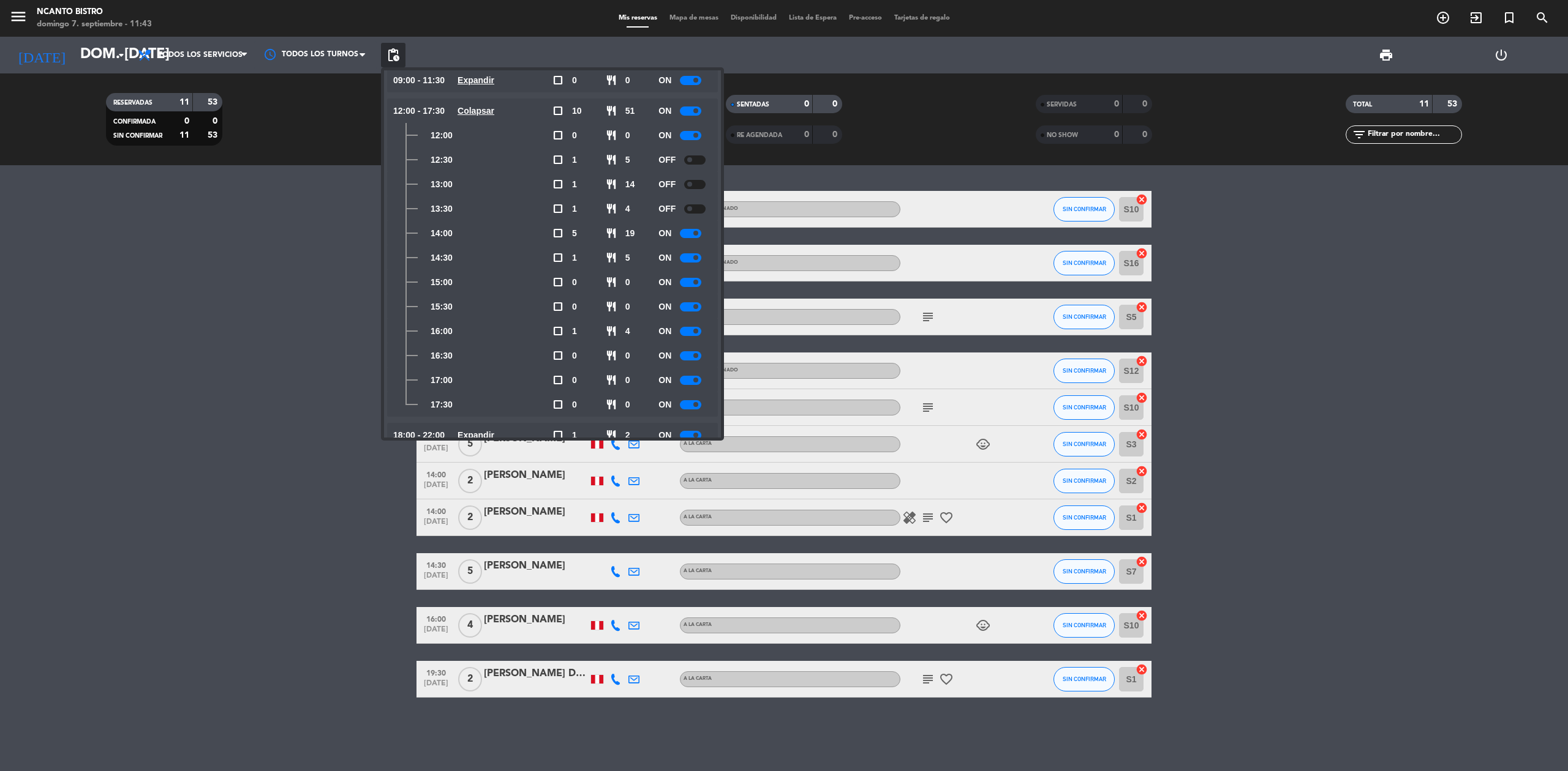
scroll to position [69, 0]
click at [392, 56] on span "pending_actions" at bounding box center [393, 55] width 15 height 15
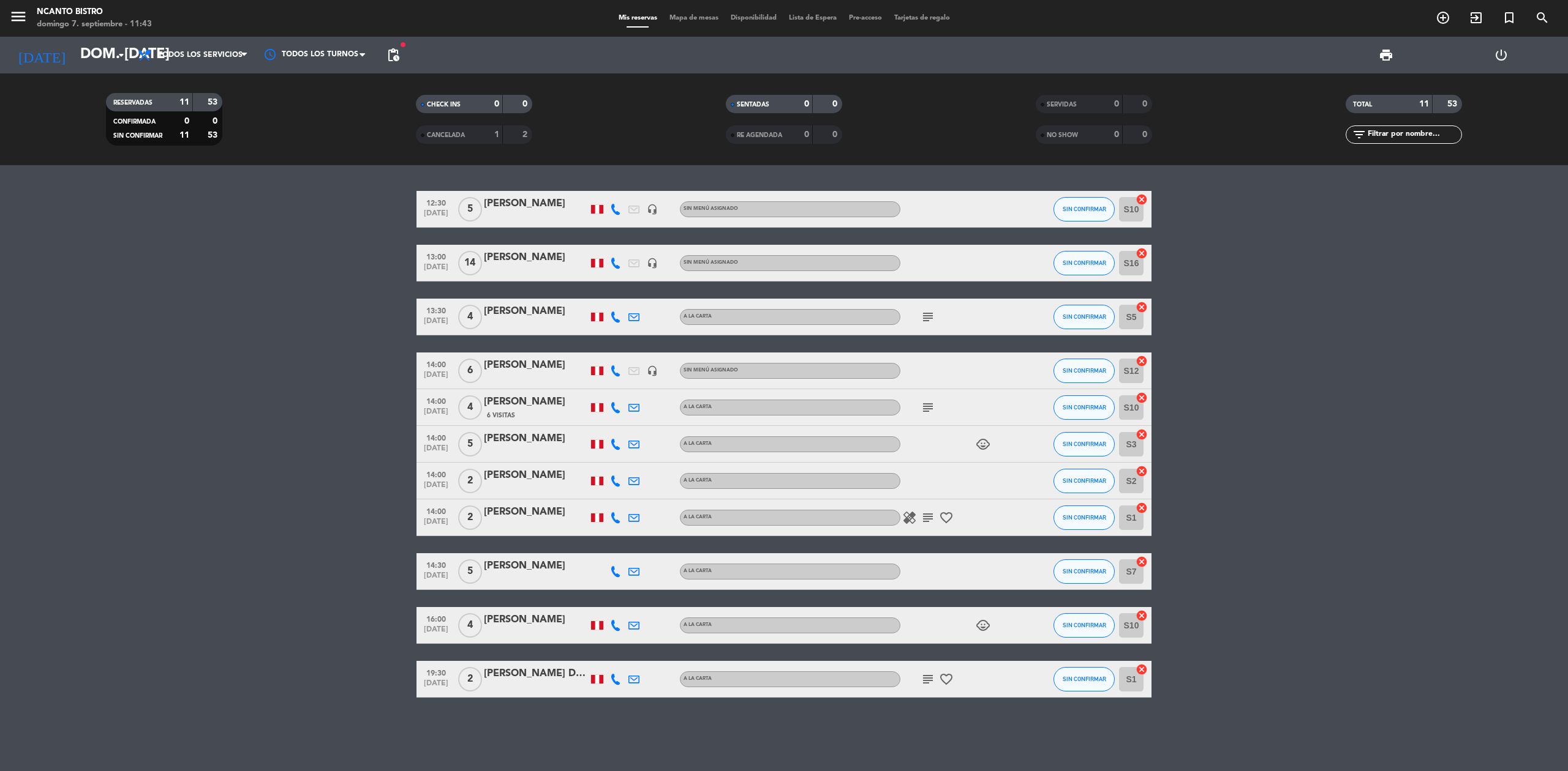
click at [392, 56] on span "pending_actions" at bounding box center [393, 55] width 15 height 15
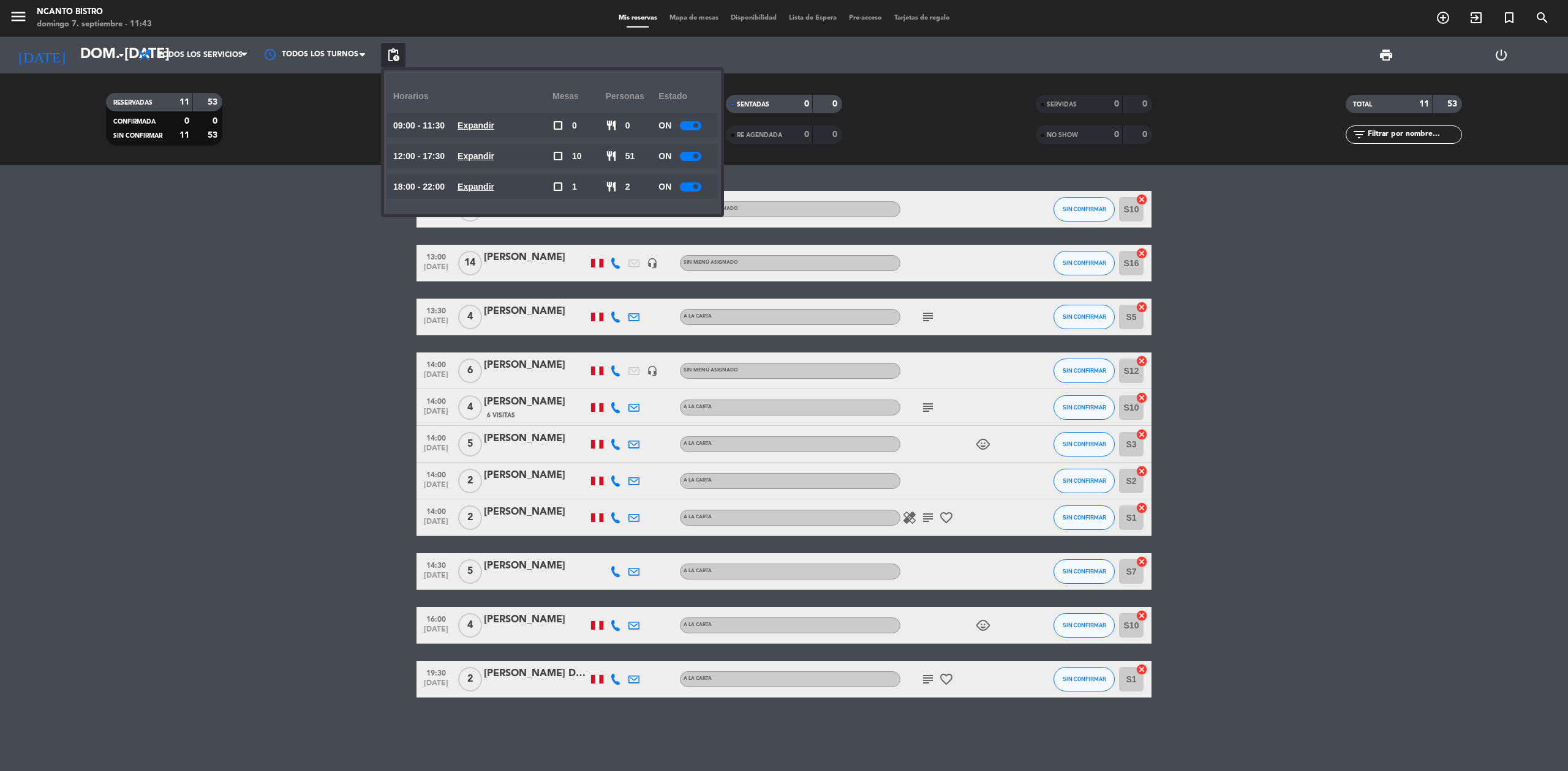
click at [484, 155] on u "Expandir" at bounding box center [476, 156] width 37 height 10
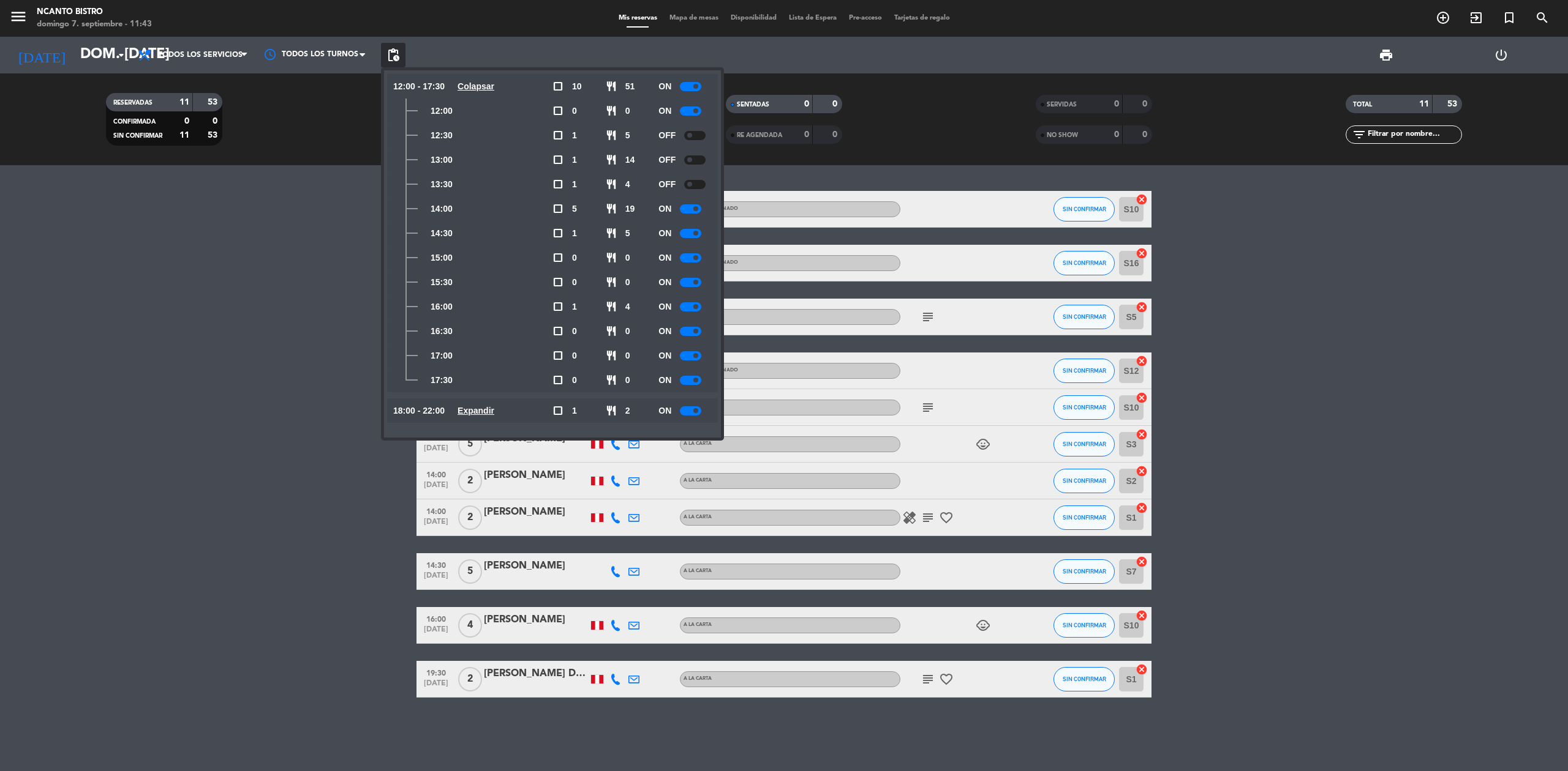
click at [689, 208] on div at bounding box center [690, 209] width 22 height 9
click at [686, 230] on div at bounding box center [690, 234] width 22 height 9
click at [685, 259] on div at bounding box center [690, 258] width 22 height 9
click at [686, 278] on div at bounding box center [690, 282] width 22 height 9
click at [400, 52] on span "pending_actions" at bounding box center [393, 55] width 15 height 15
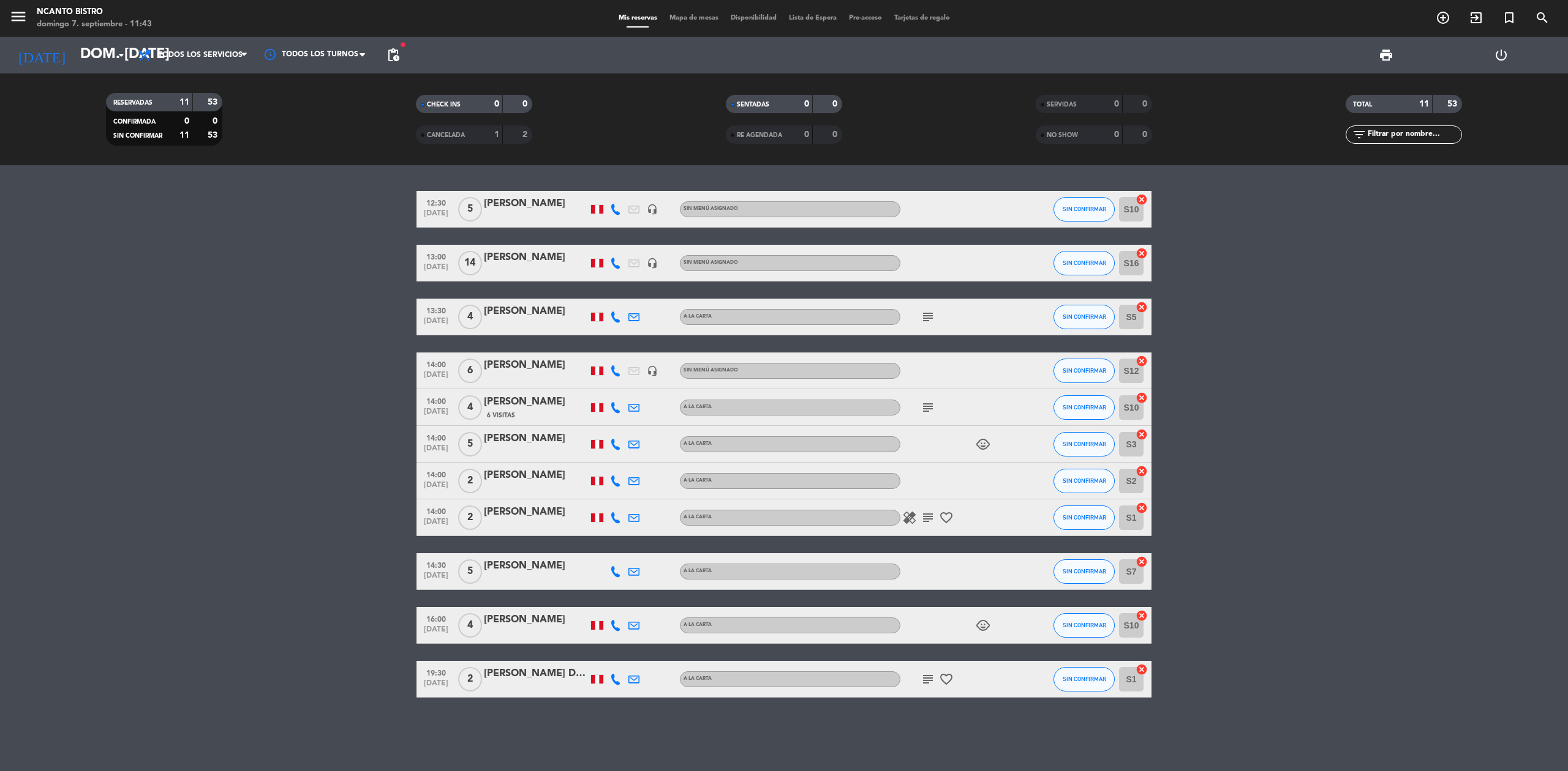
click at [400, 52] on span "pending_actions" at bounding box center [393, 55] width 15 height 15
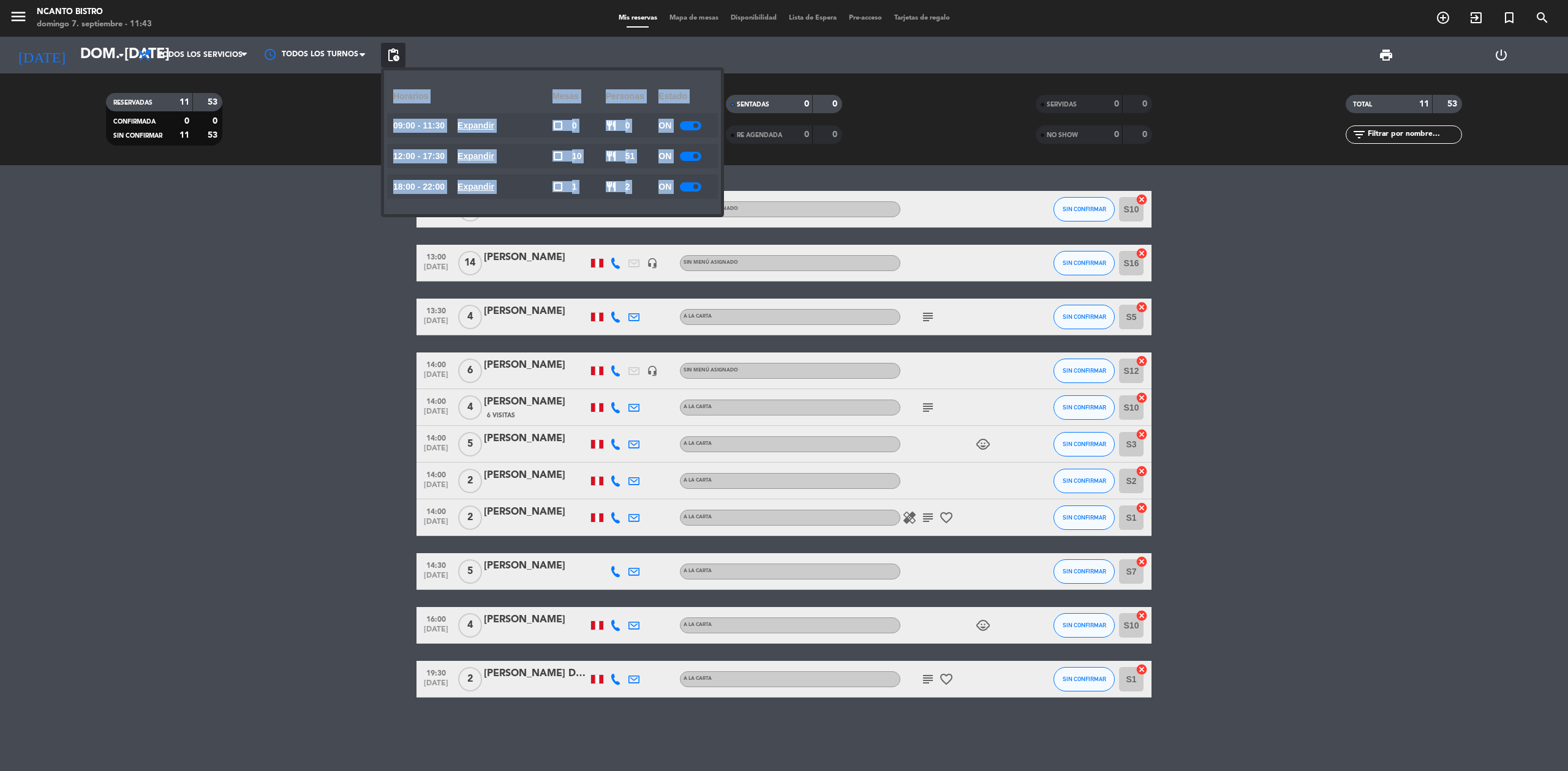
click at [466, 188] on u "Expandir" at bounding box center [476, 187] width 37 height 10
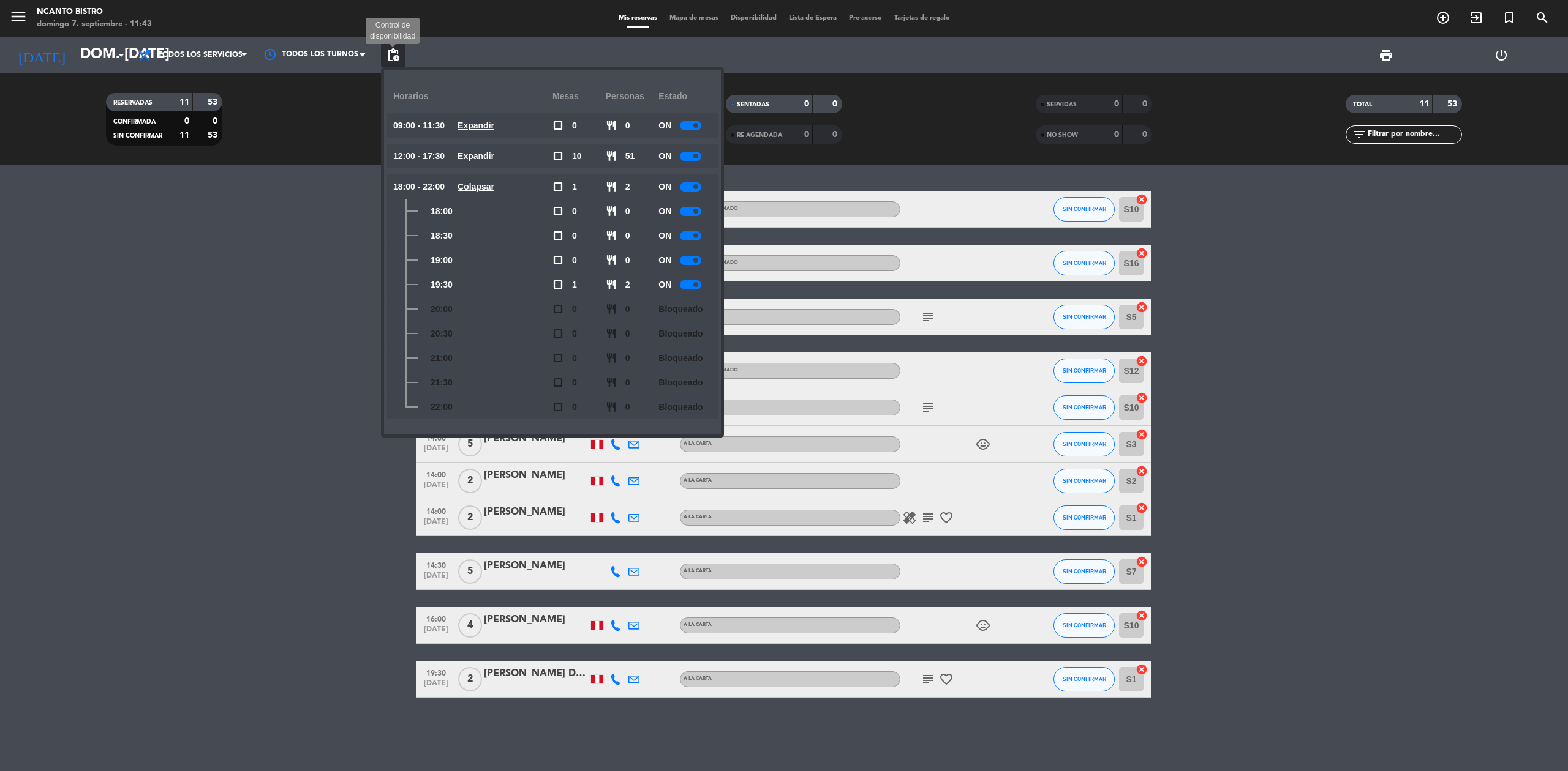
click at [395, 52] on span "pending_actions" at bounding box center [393, 55] width 15 height 15
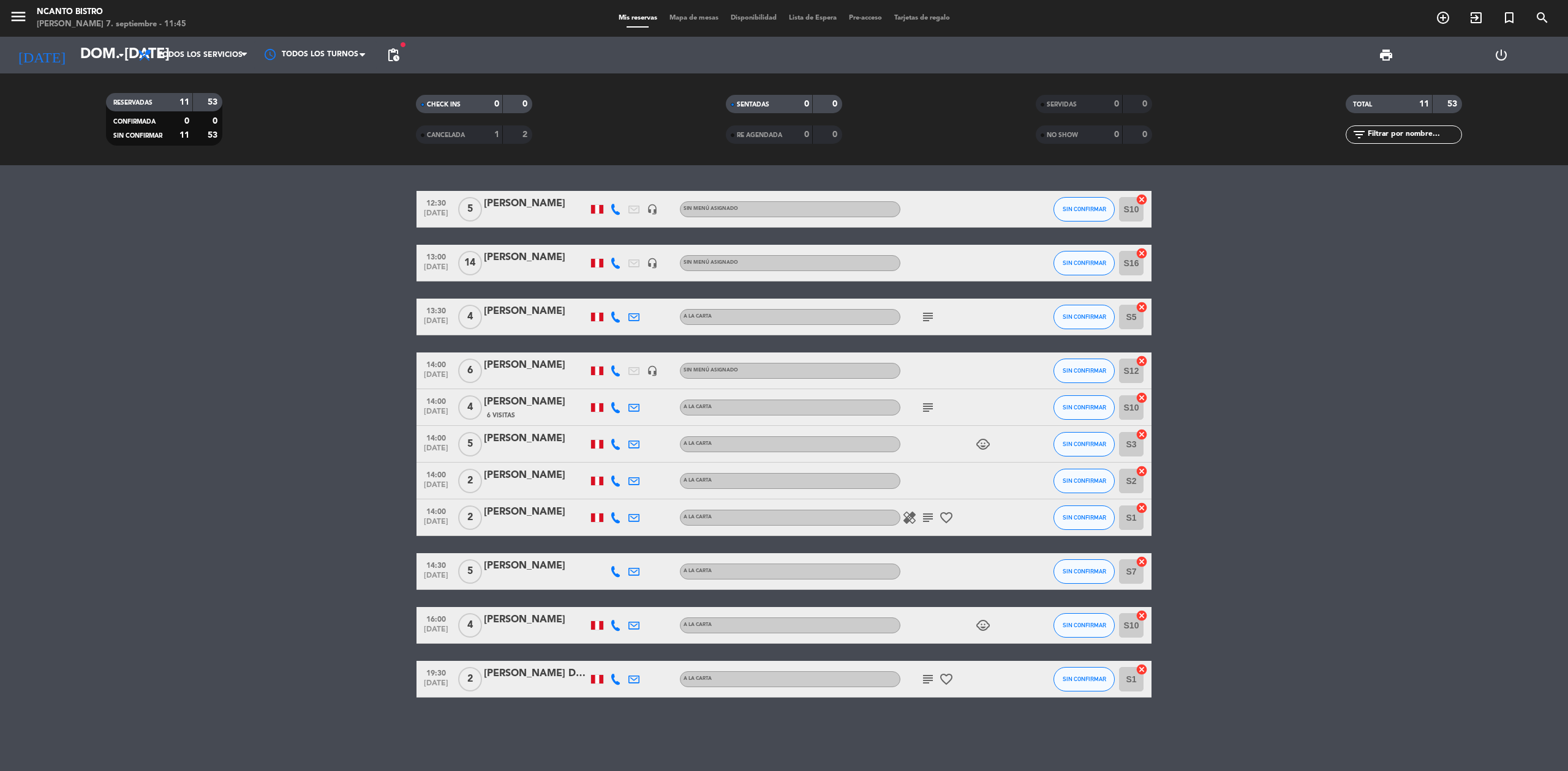
click at [927, 410] on icon "subject" at bounding box center [927, 407] width 15 height 15
click at [895, 522] on div "A la carta" at bounding box center [790, 518] width 221 height 16
click at [909, 516] on icon "healing" at bounding box center [909, 518] width 15 height 15
click at [930, 512] on icon "subject" at bounding box center [927, 518] width 15 height 15
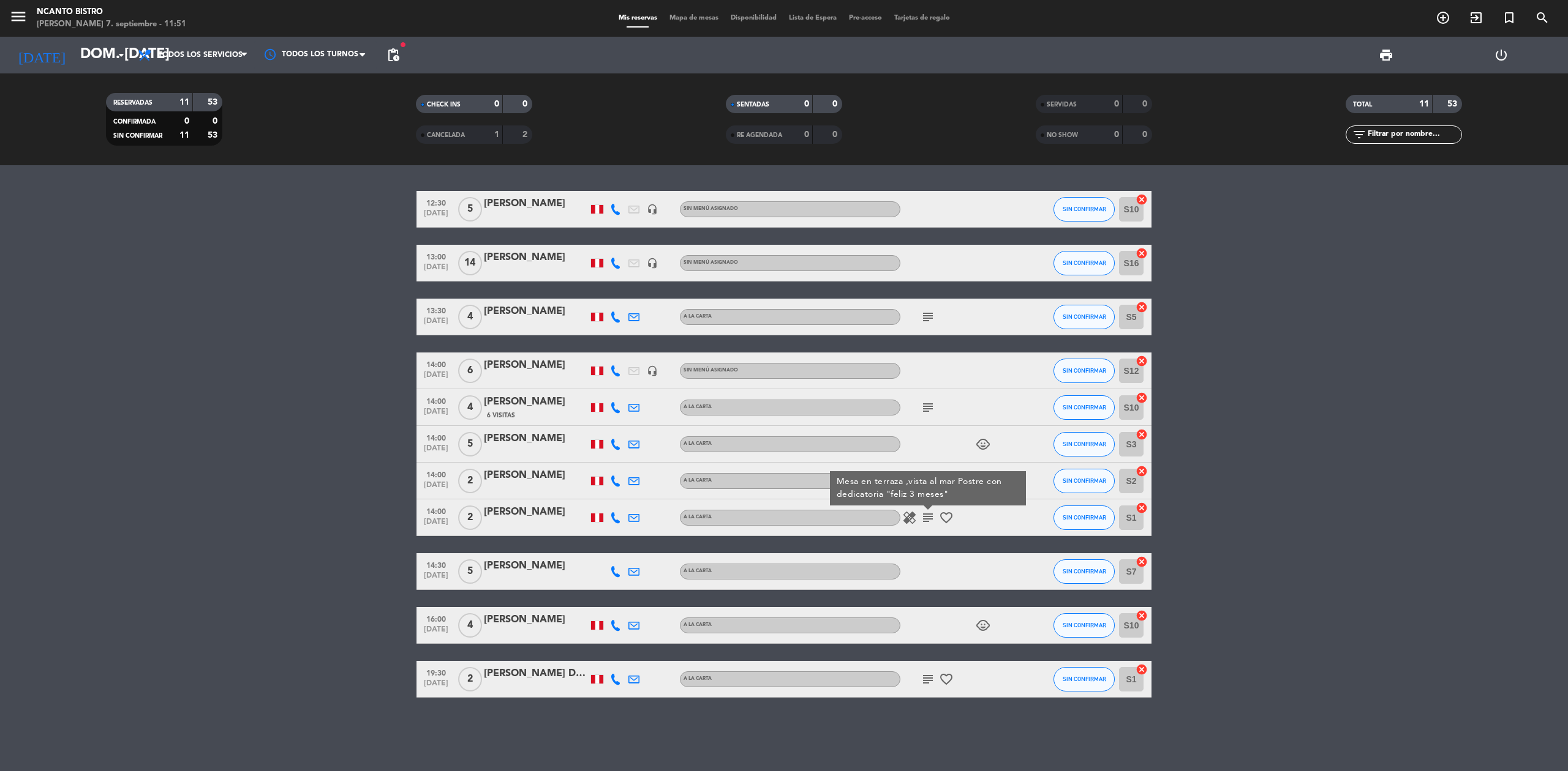
click at [925, 676] on icon "subject" at bounding box center [927, 679] width 15 height 15
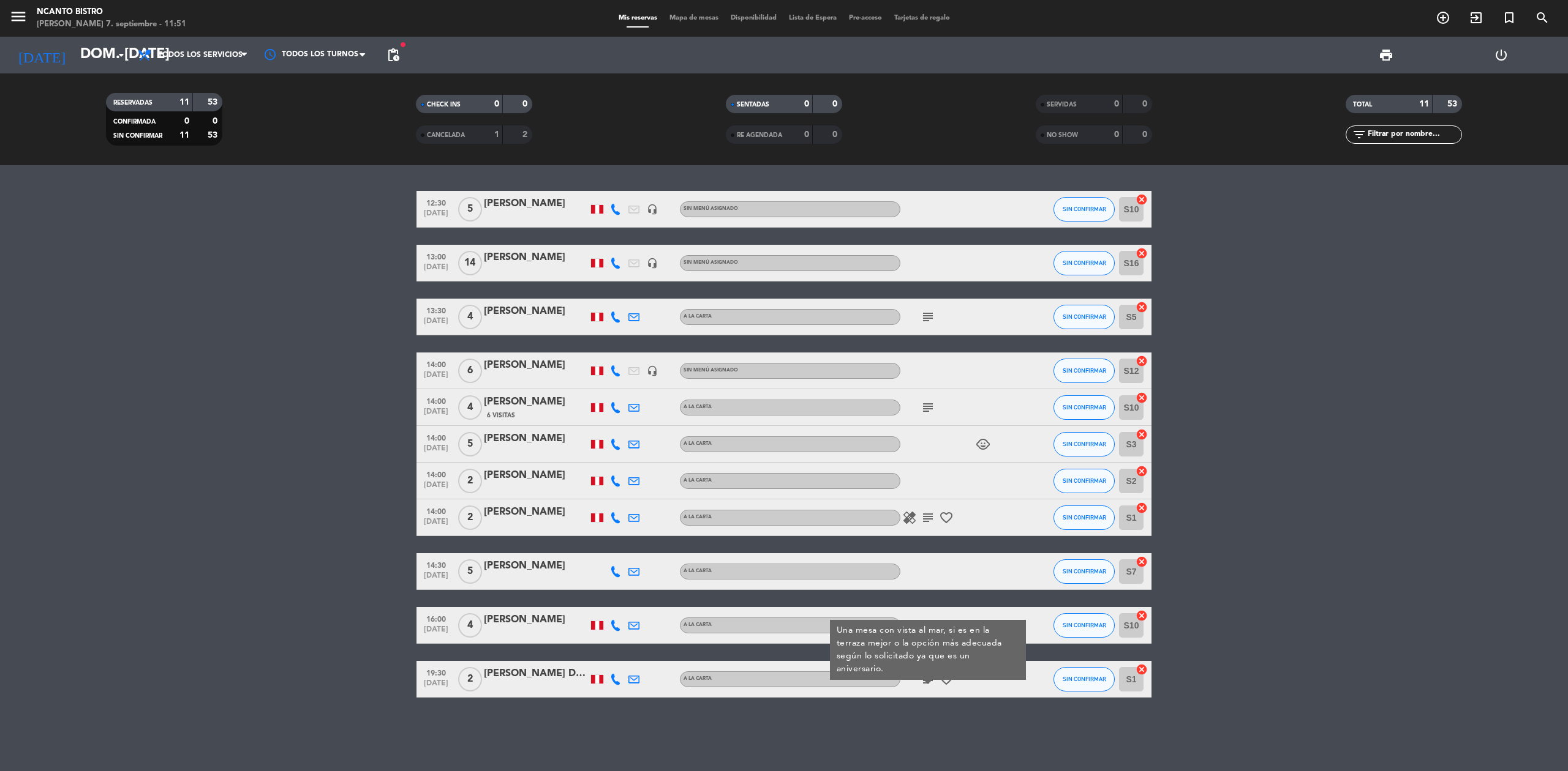
click at [946, 679] on icon "favorite_border" at bounding box center [946, 679] width 15 height 15
click at [929, 676] on icon "subject" at bounding box center [927, 679] width 15 height 15
click at [878, 747] on div "12:30 [DATE] 5 [PERSON_NAME] headset_mic Sin menú asignado SIN CONFIRMAR S10 ca…" at bounding box center [784, 468] width 1568 height 606
click at [932, 750] on div "12:30 [DATE] 5 [PERSON_NAME] headset_mic Sin menú asignado SIN CONFIRMAR S10 ca…" at bounding box center [784, 468] width 1568 height 606
click at [612, 570] on icon at bounding box center [615, 572] width 11 height 11
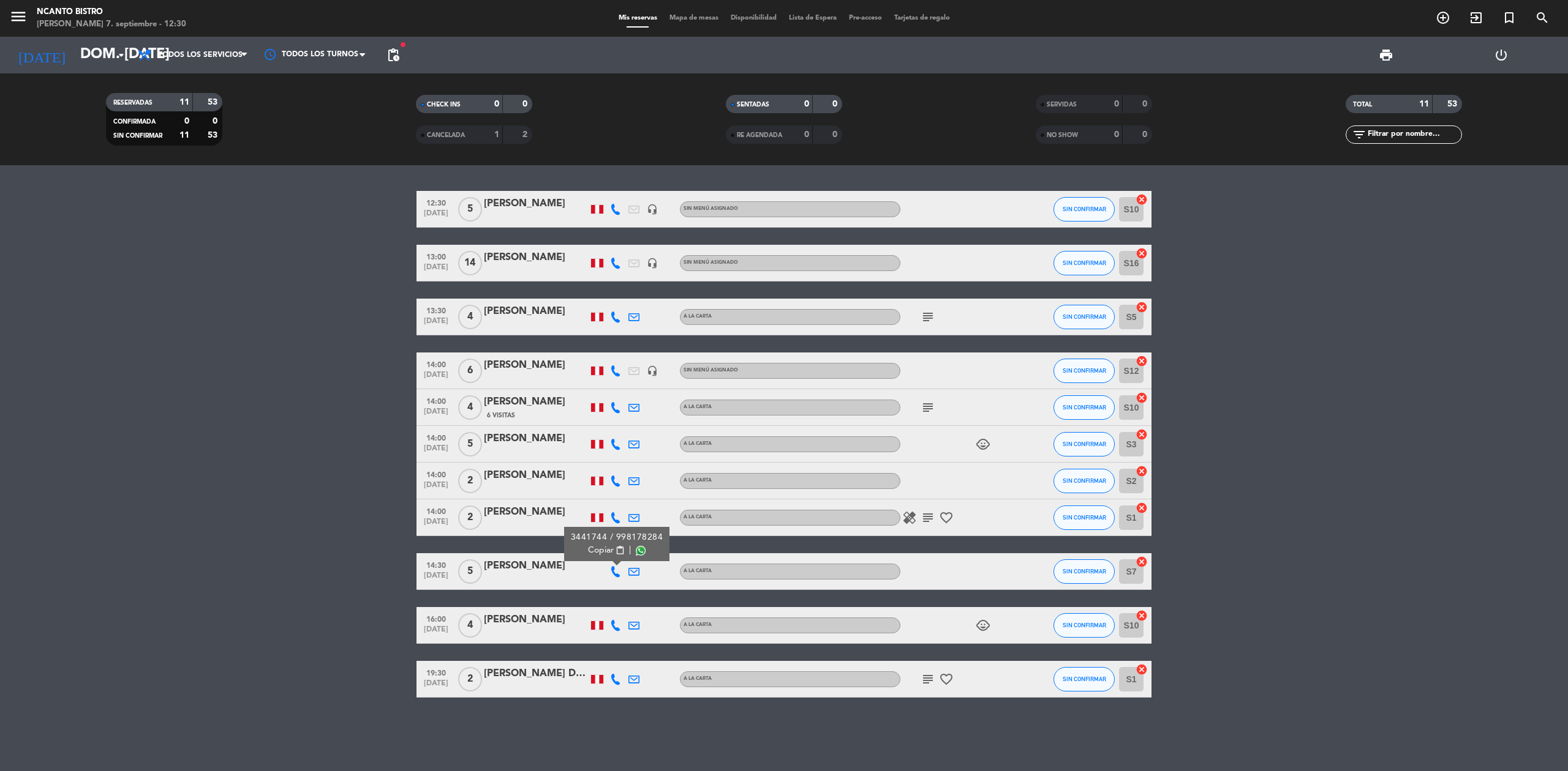
click at [639, 550] on span at bounding box center [640, 551] width 10 height 10
drag, startPoint x: 612, startPoint y: 535, endPoint x: 669, endPoint y: 539, distance: 57.1
click at [669, 539] on div "12:30 [DATE] 5 [PERSON_NAME] headset_mic Sin menú asignado SIN CONFIRMAR S10 ca…" at bounding box center [784, 444] width 735 height 507
click at [615, 546] on span "content_paste" at bounding box center [620, 551] width 9 height 9
copy div "998178284 Copiar content_paste |"
